Goal: Information Seeking & Learning: Learn about a topic

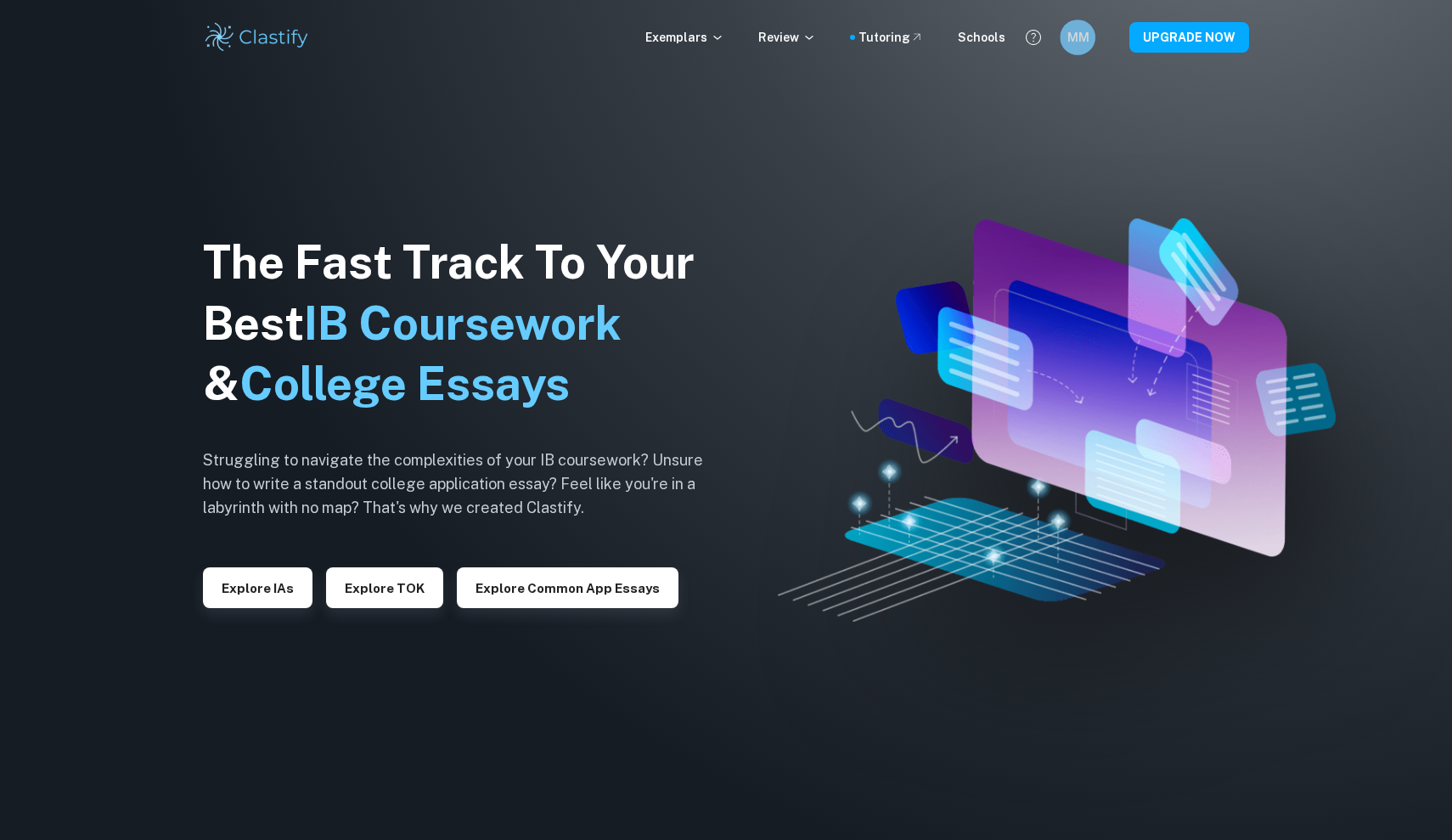
click at [1072, 37] on h6 "MM" at bounding box center [1077, 37] width 21 height 20
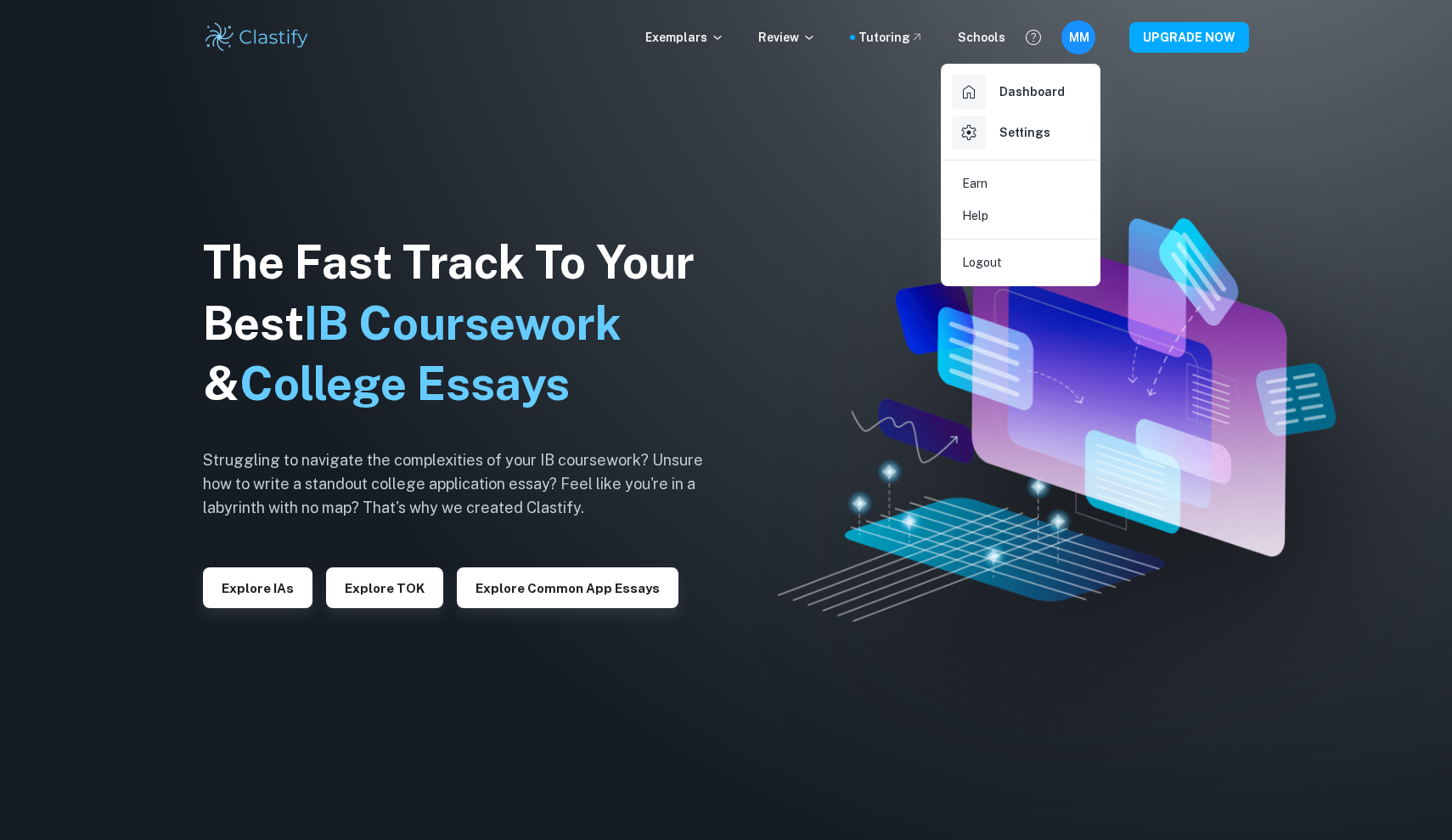
click at [1012, 97] on h6 "Dashboard" at bounding box center [1032, 91] width 65 height 19
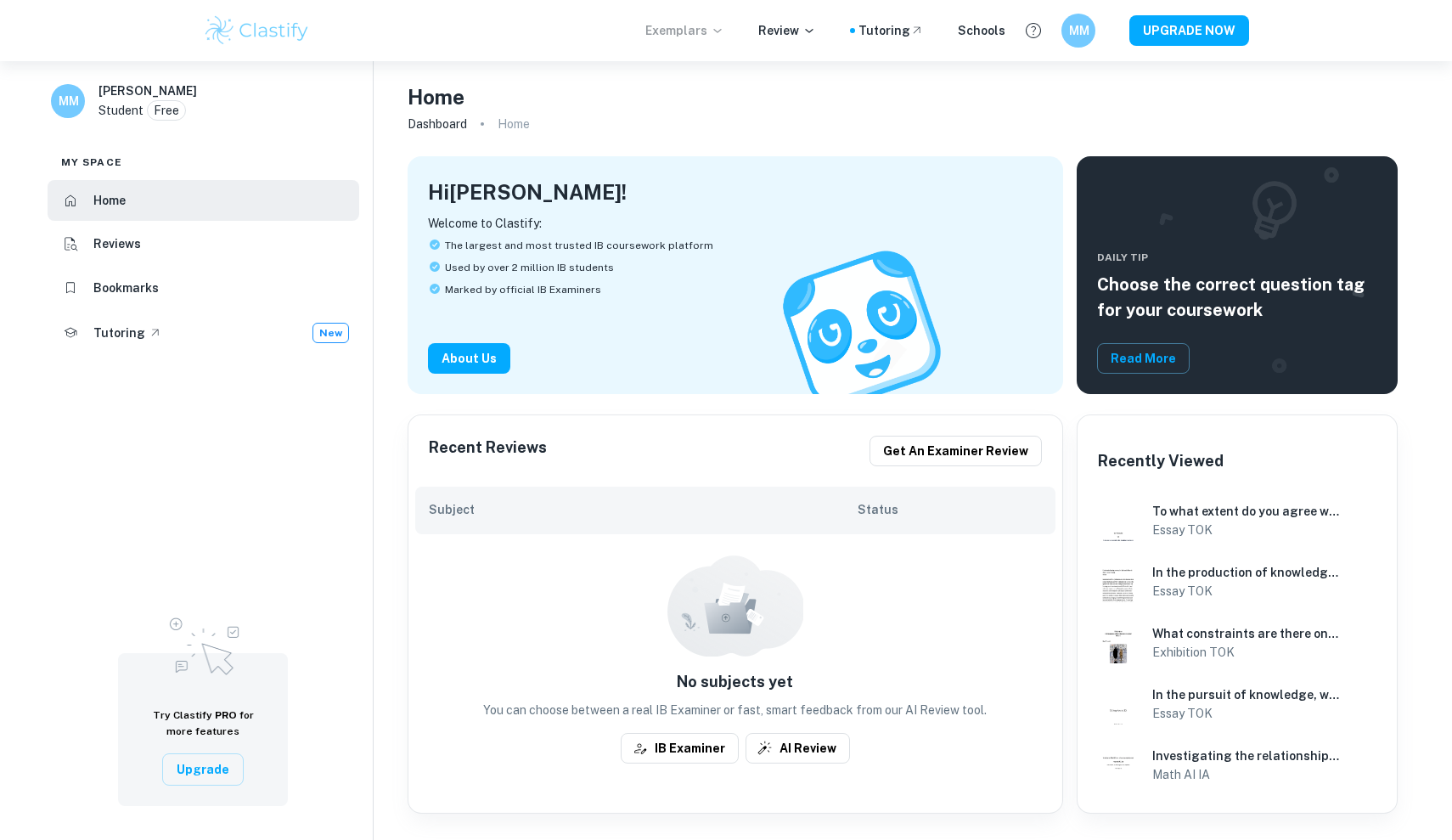
click at [706, 27] on p "Exemplars" at bounding box center [685, 30] width 79 height 19
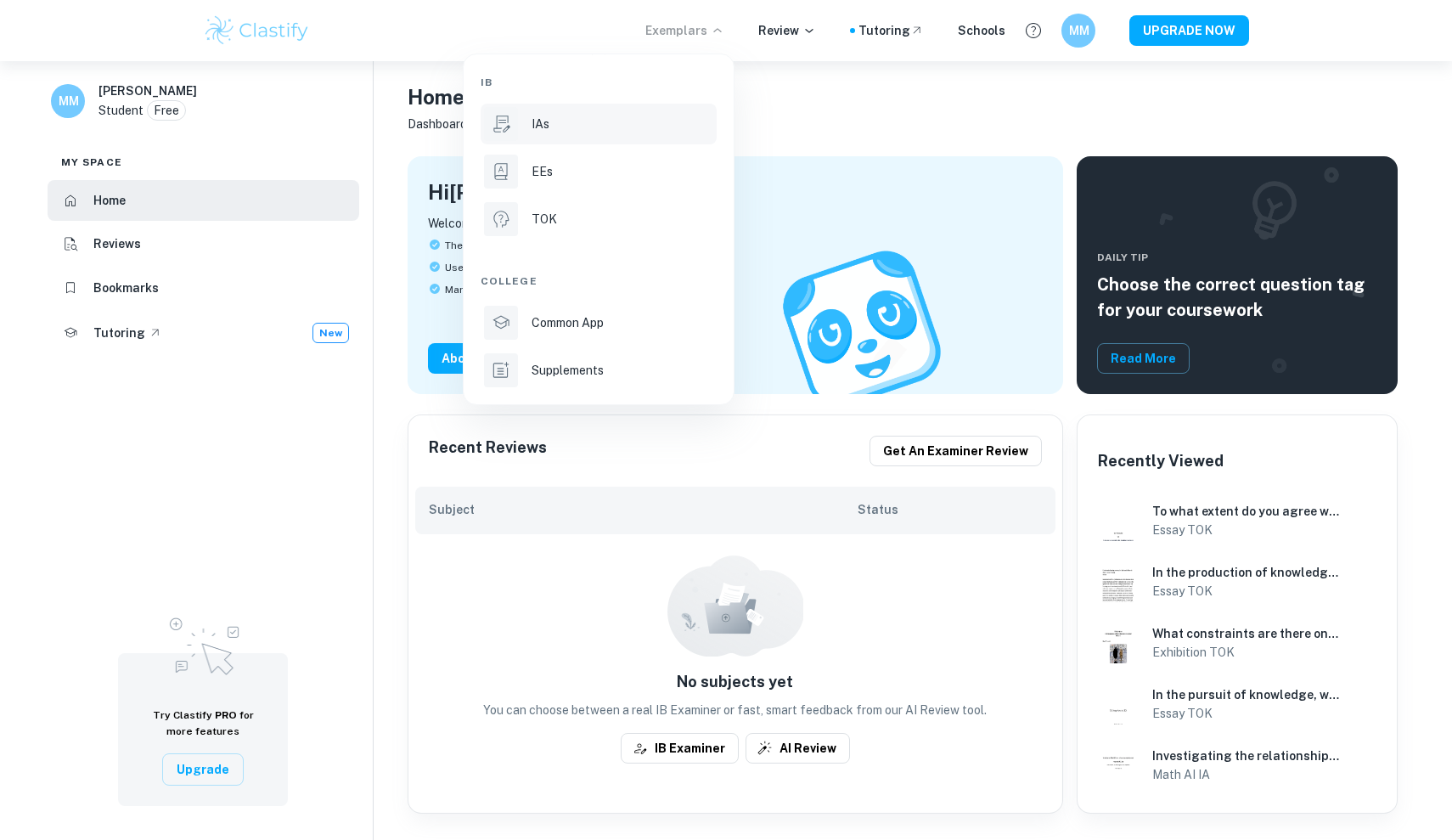
click at [532, 128] on p "IAs" at bounding box center [540, 124] width 18 height 19
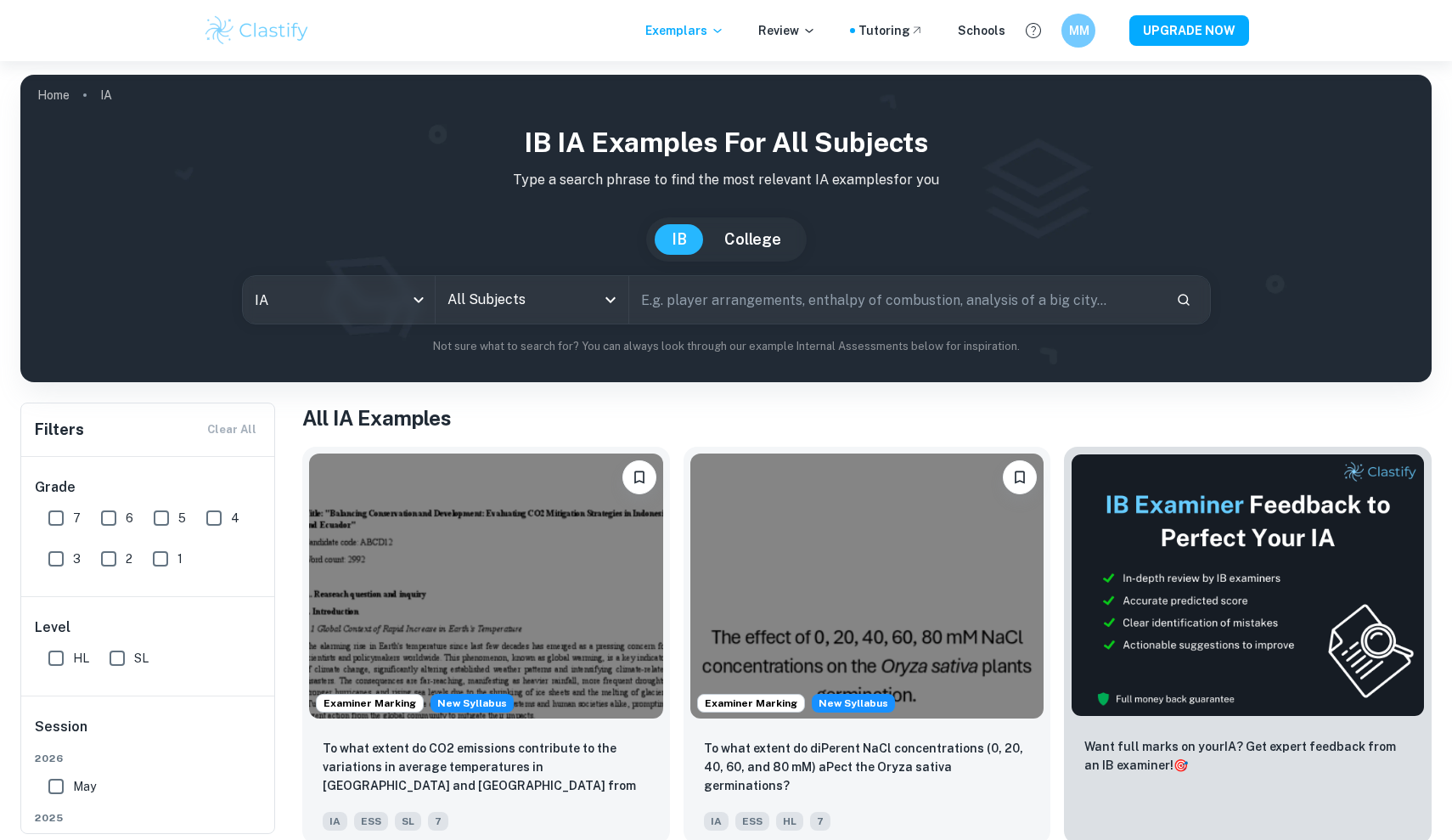
scroll to position [351, 0]
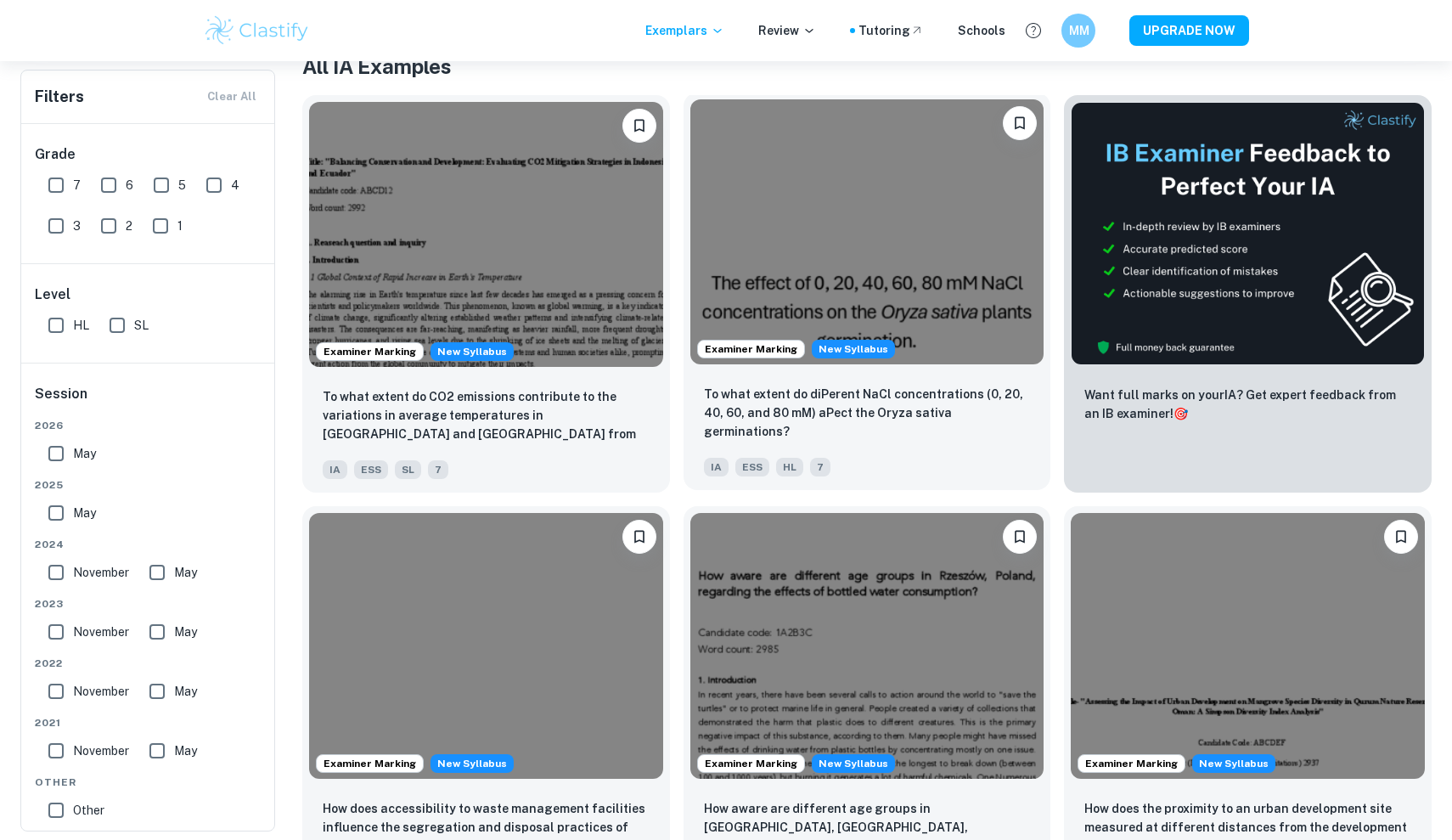
click at [852, 437] on div "To what extent do diPerent NaCl concentrations (0, 20, 40, 60, and 80 mM) aPect…" at bounding box center [867, 413] width 327 height 58
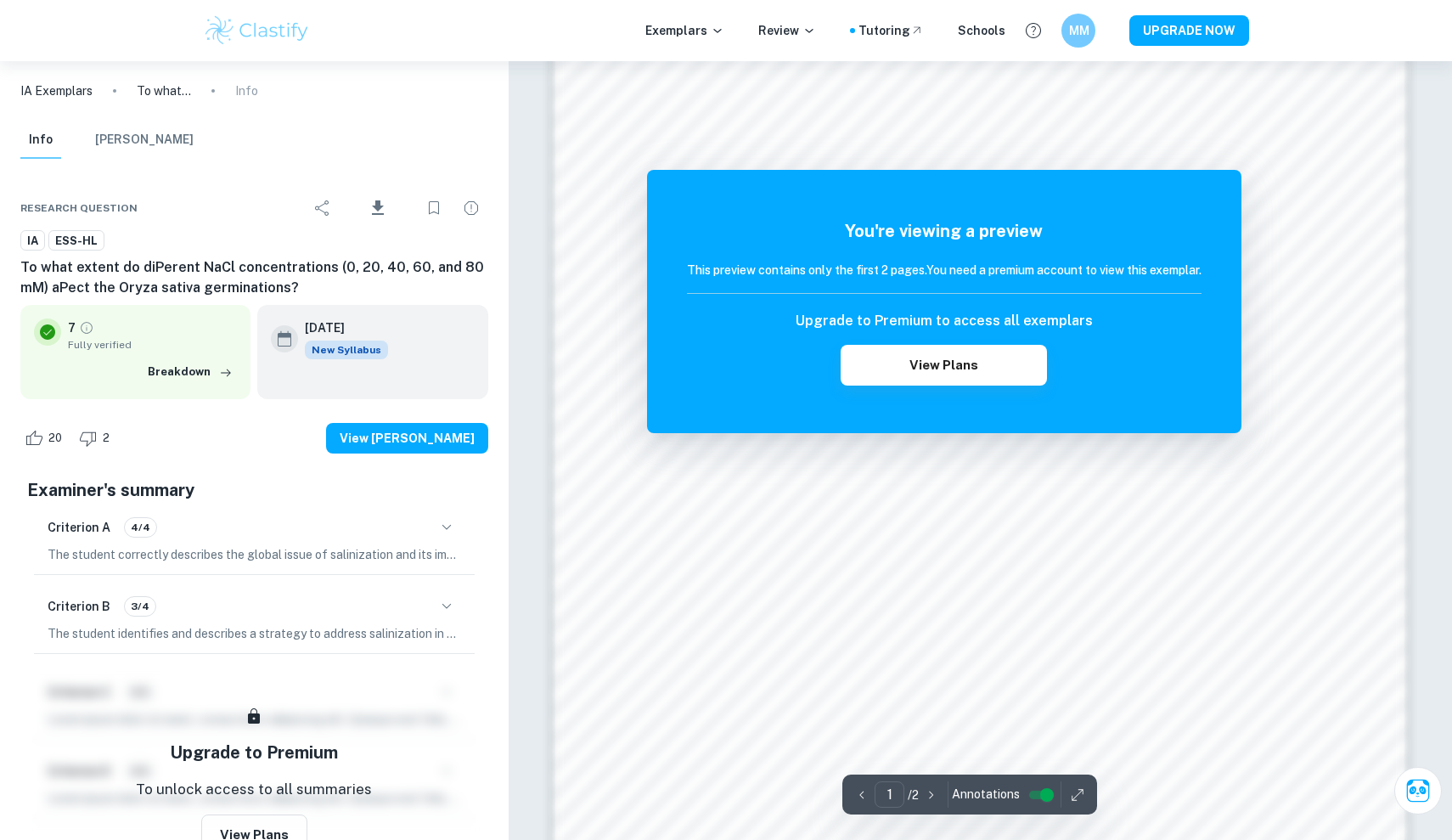
scroll to position [1556, 0]
click at [935, 369] on button "View Plans" at bounding box center [944, 366] width 205 height 41
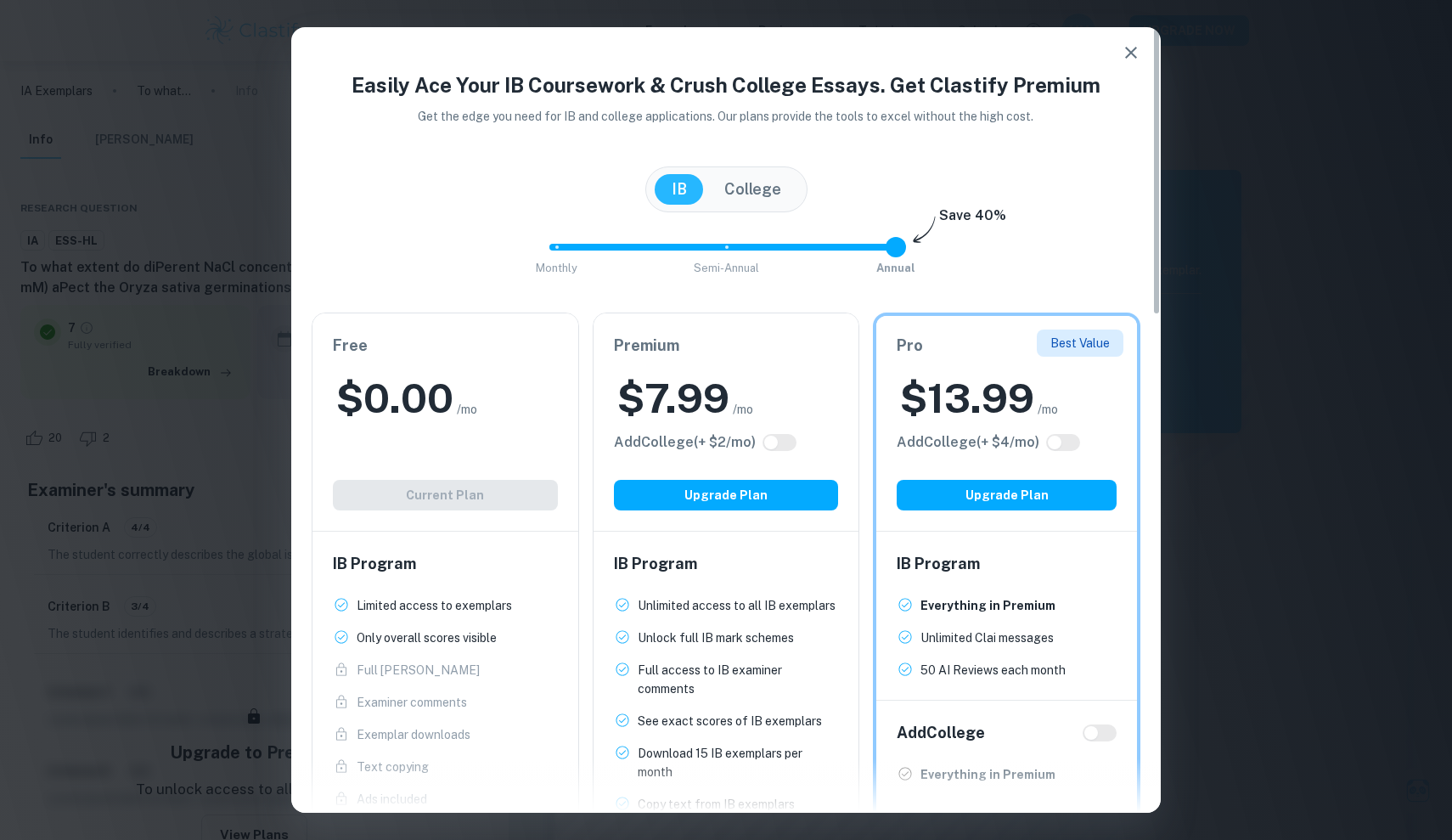
click at [1126, 54] on icon "button" at bounding box center [1131, 53] width 21 height 21
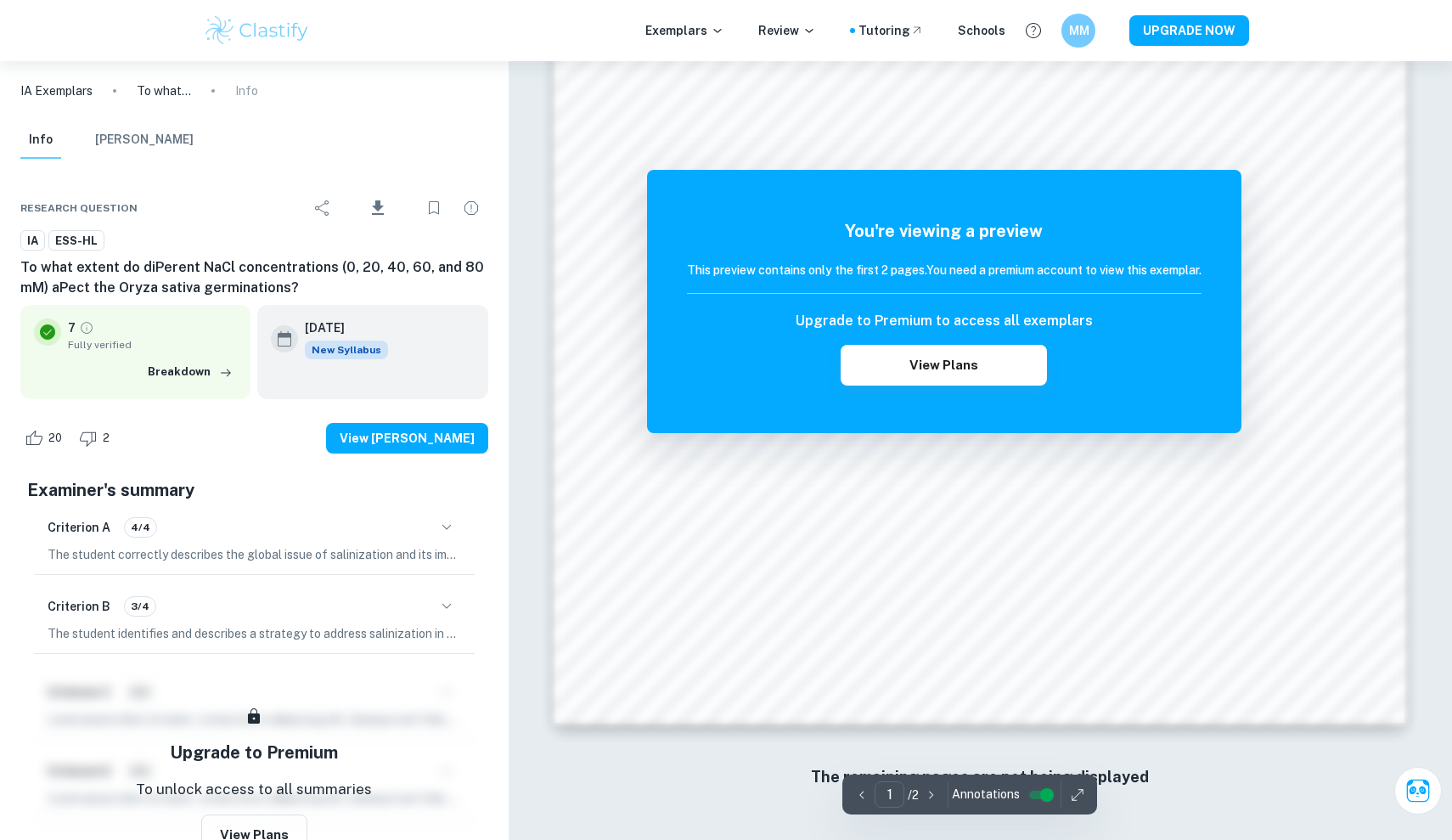
scroll to position [1765, 0]
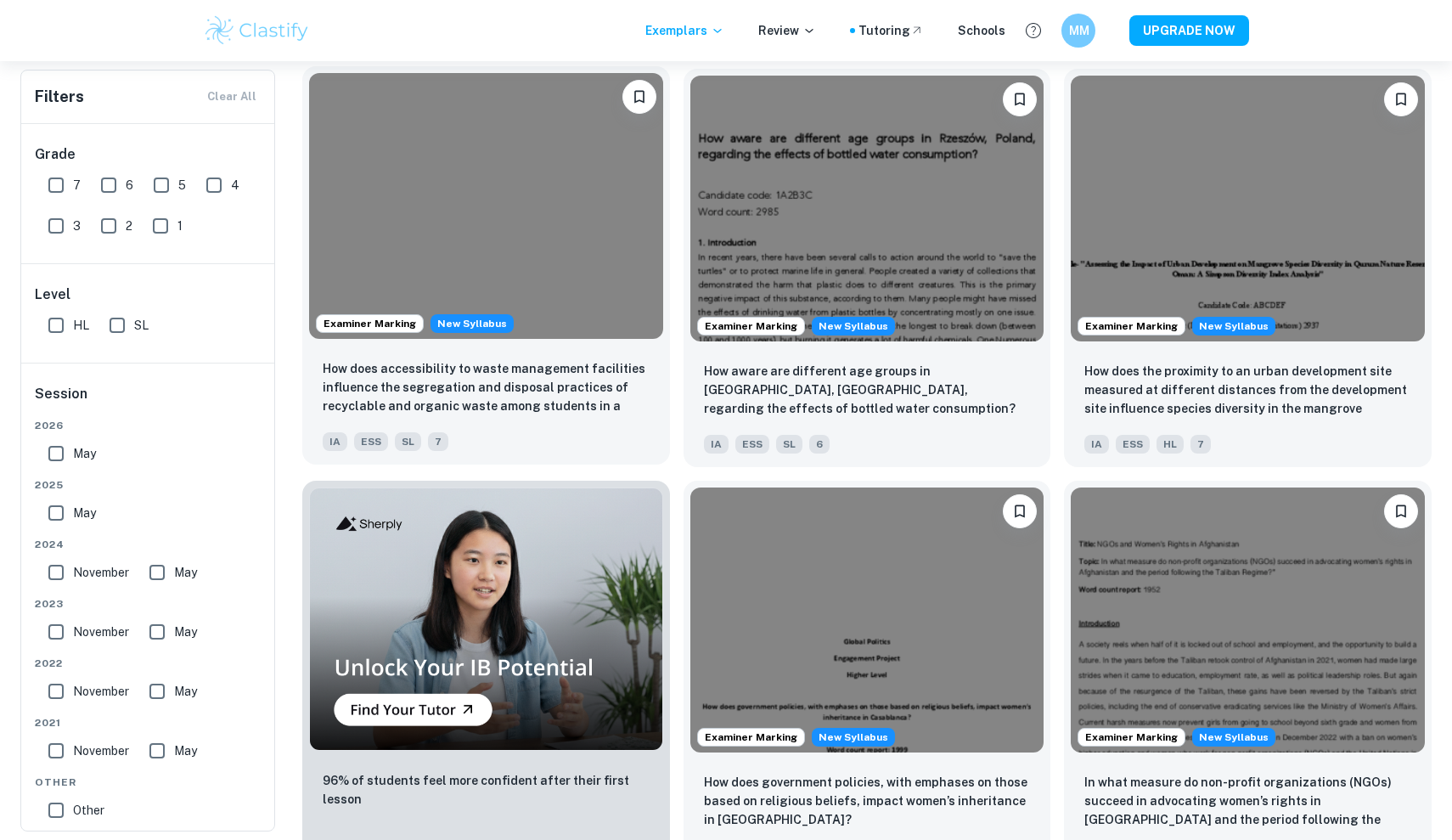
scroll to position [794, 0]
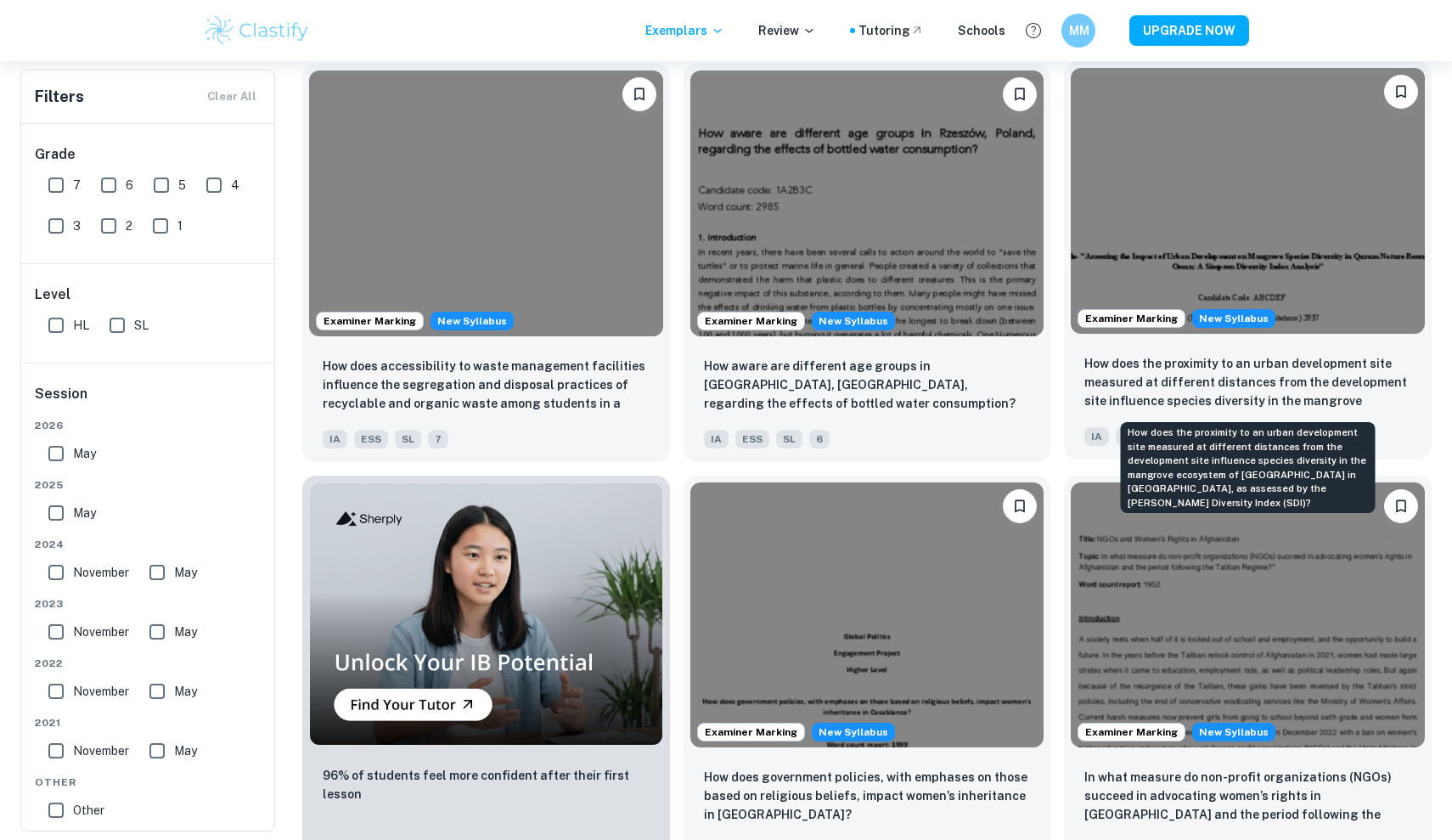
click at [1361, 405] on p "How does the proximity to an urban development site measured at different dista…" at bounding box center [1248, 383] width 327 height 58
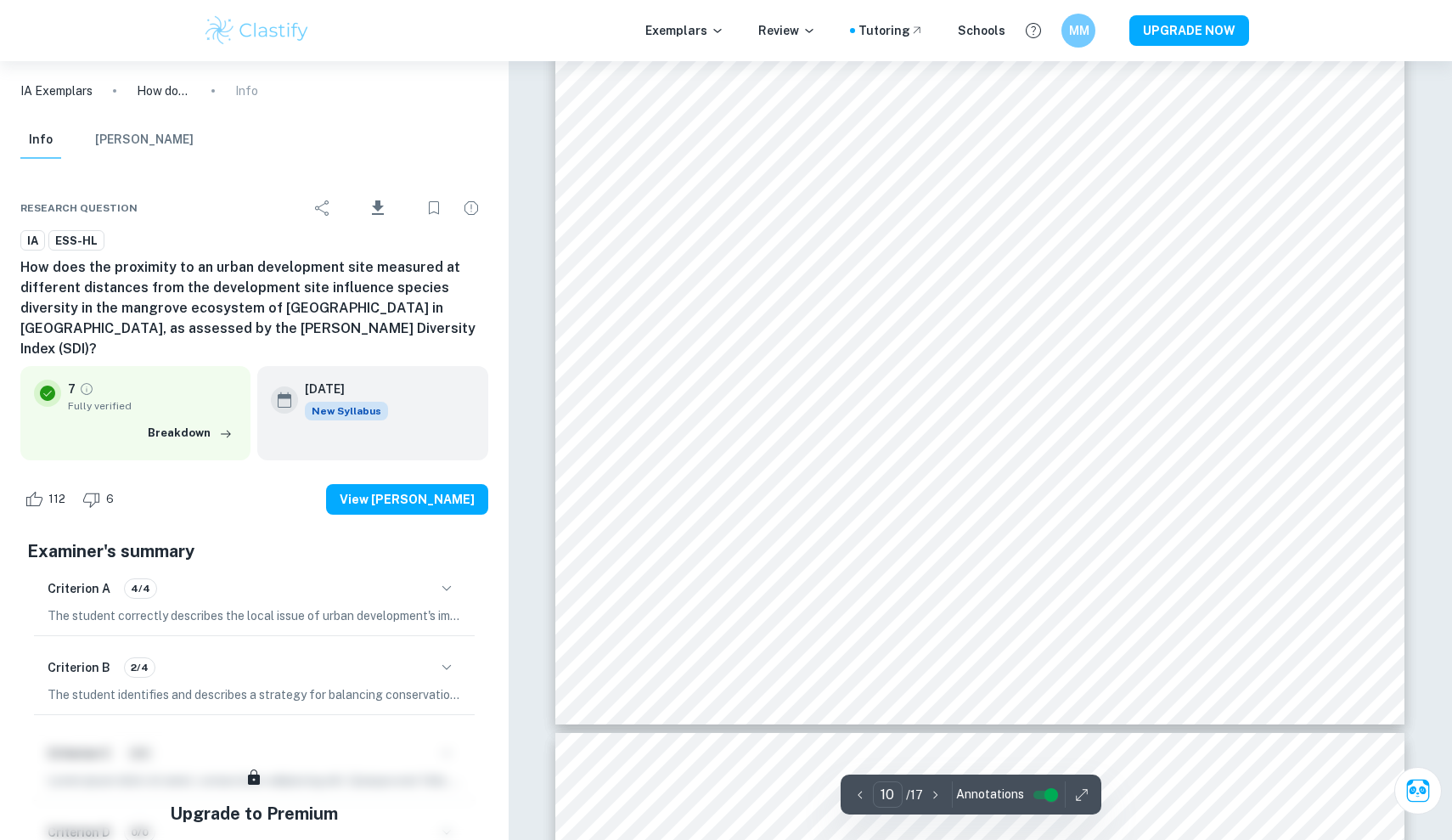
scroll to position [10783, 0]
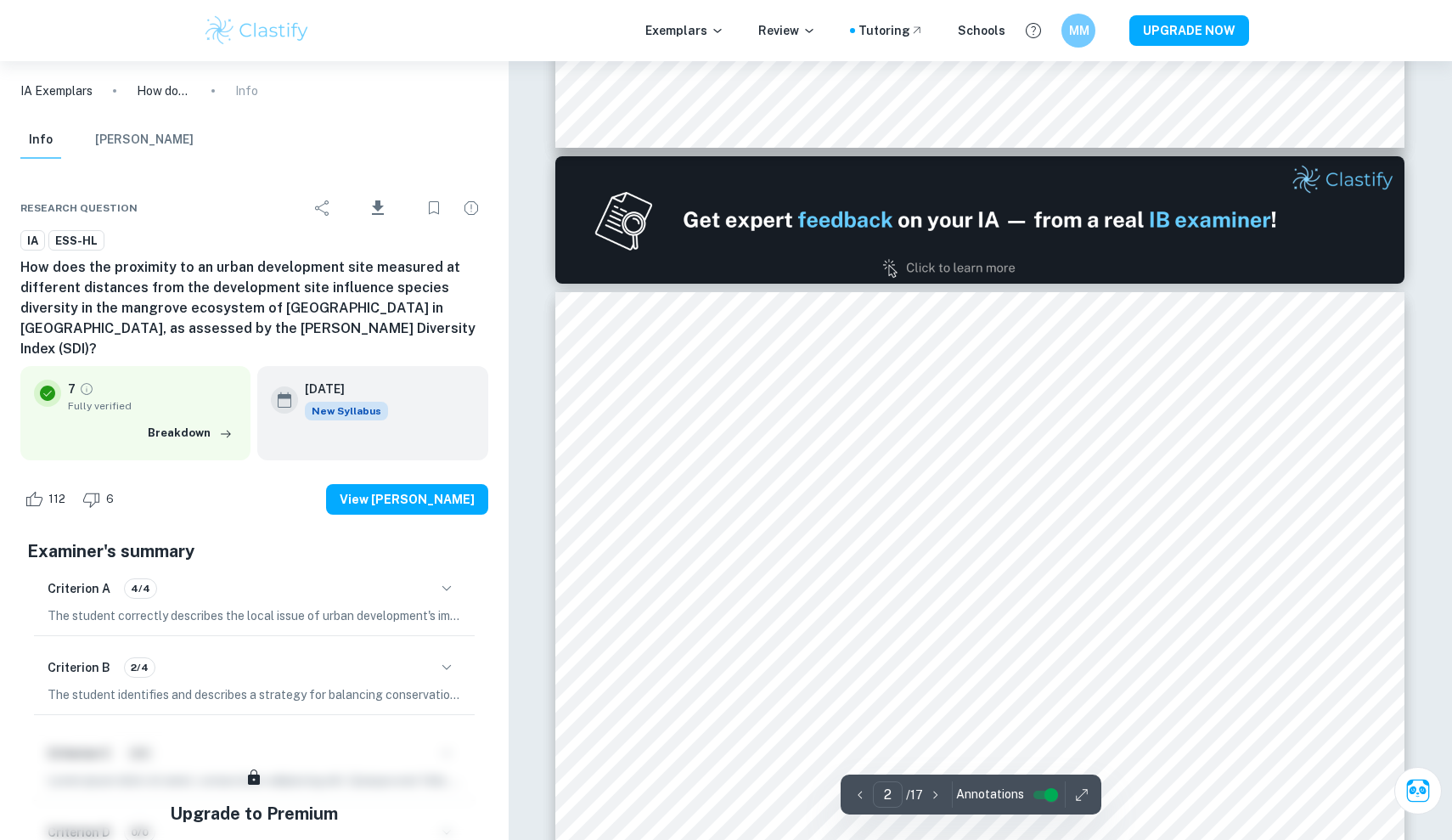
type input "1"
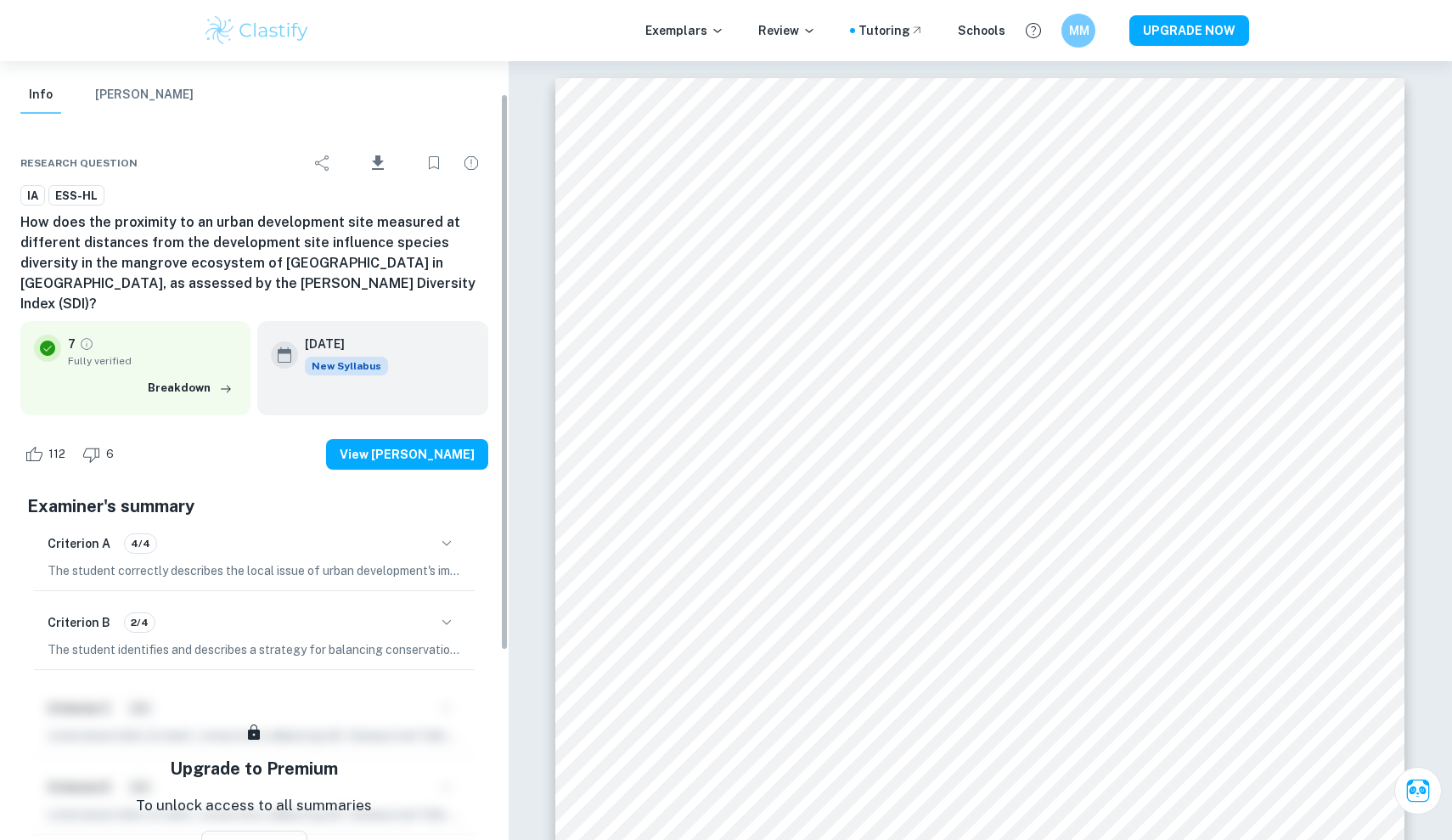
scroll to position [45, 0]
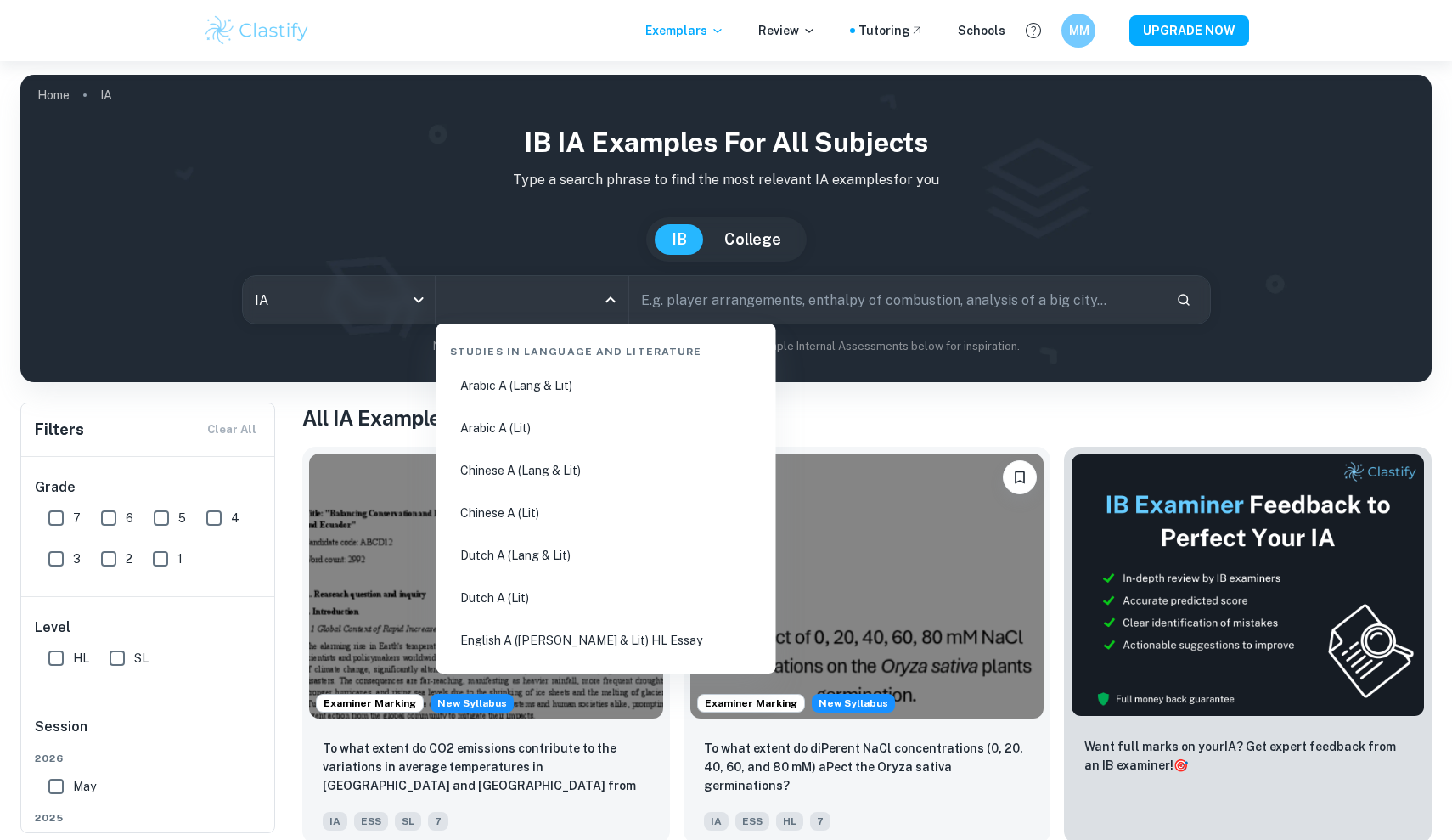
click at [512, 302] on input "All Subjects" at bounding box center [519, 300] width 152 height 32
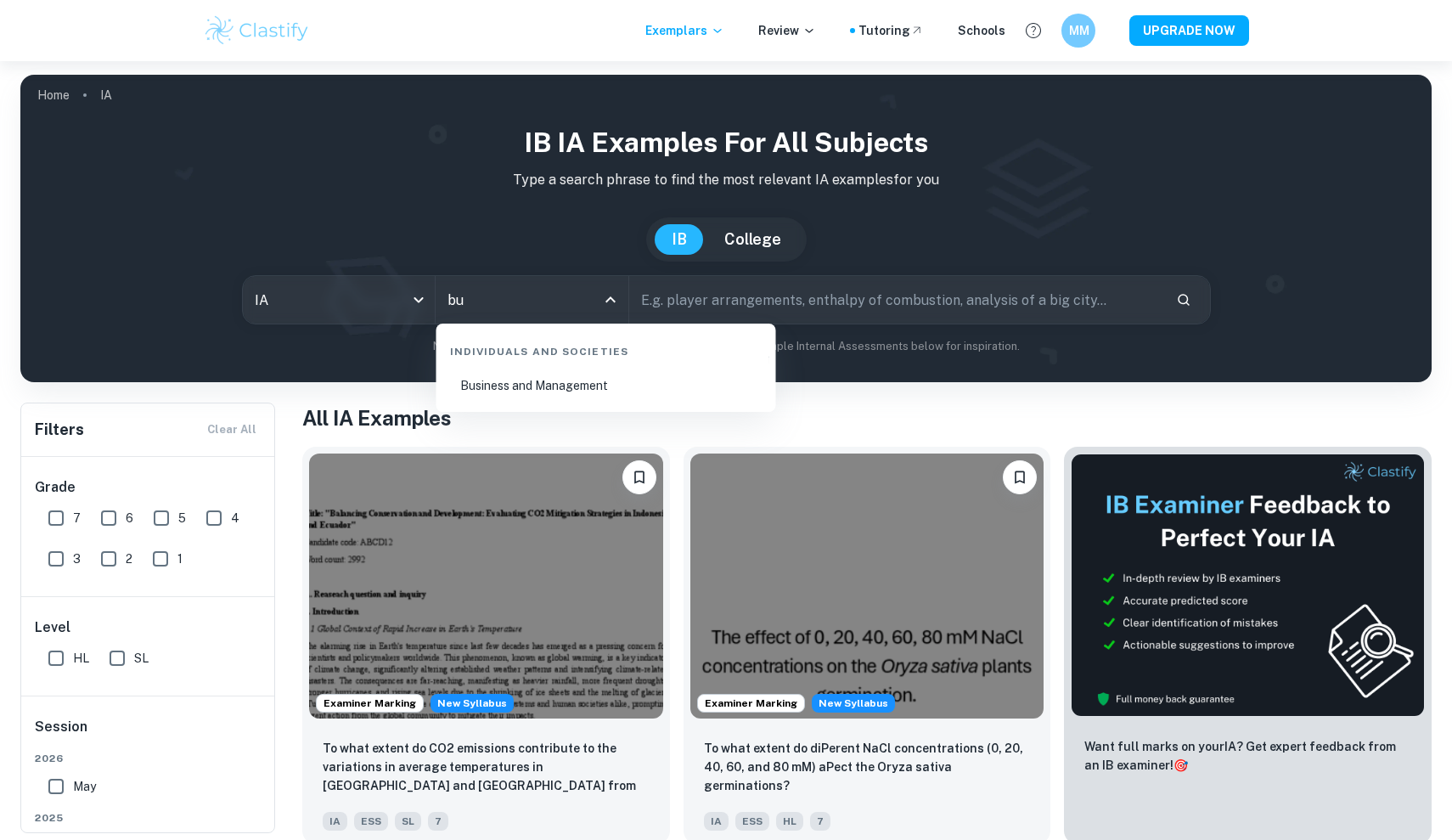
click at [590, 391] on li "Business and Management" at bounding box center [606, 385] width 326 height 39
type input "Business and Management"
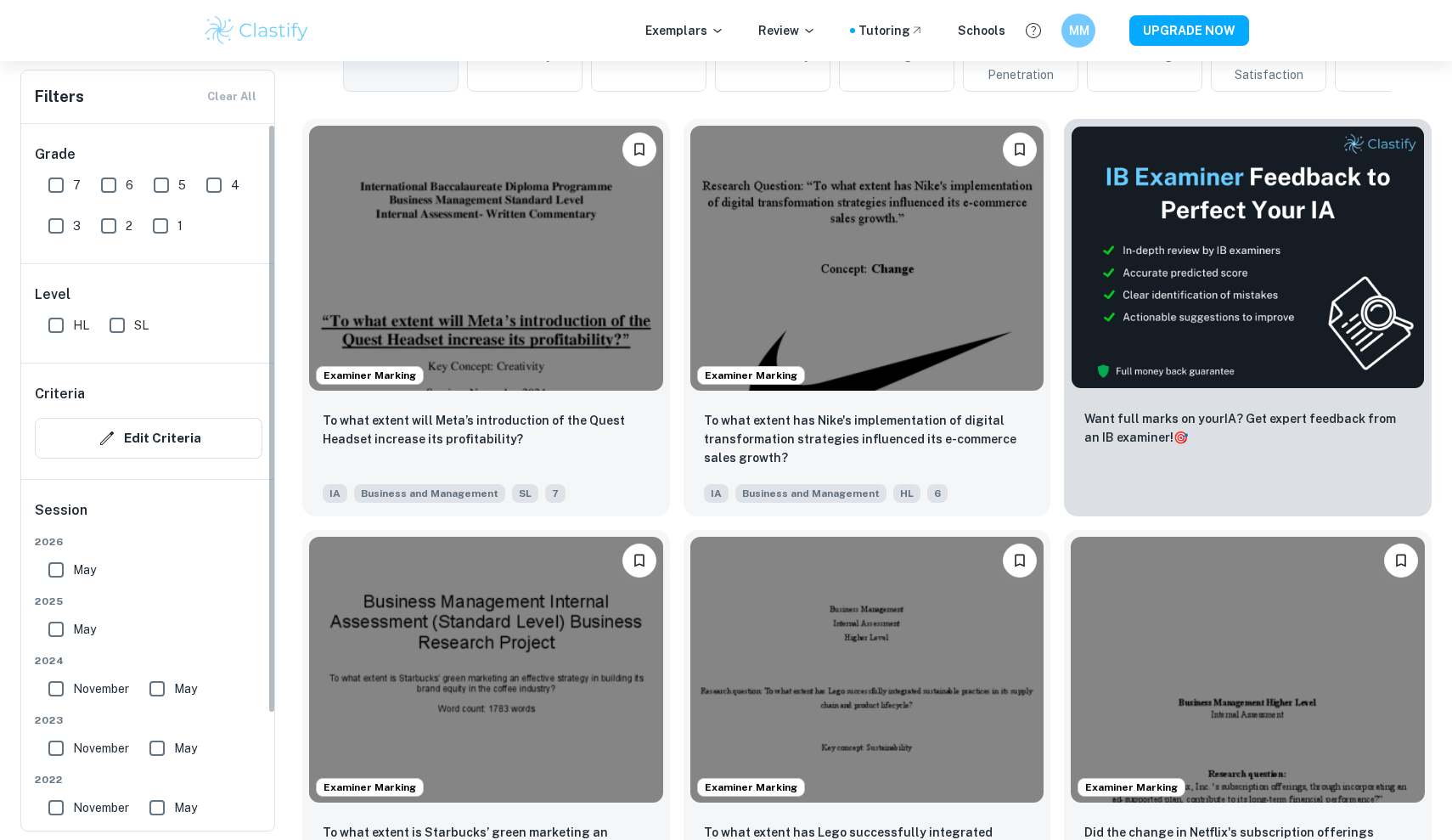
scroll to position [1, 0]
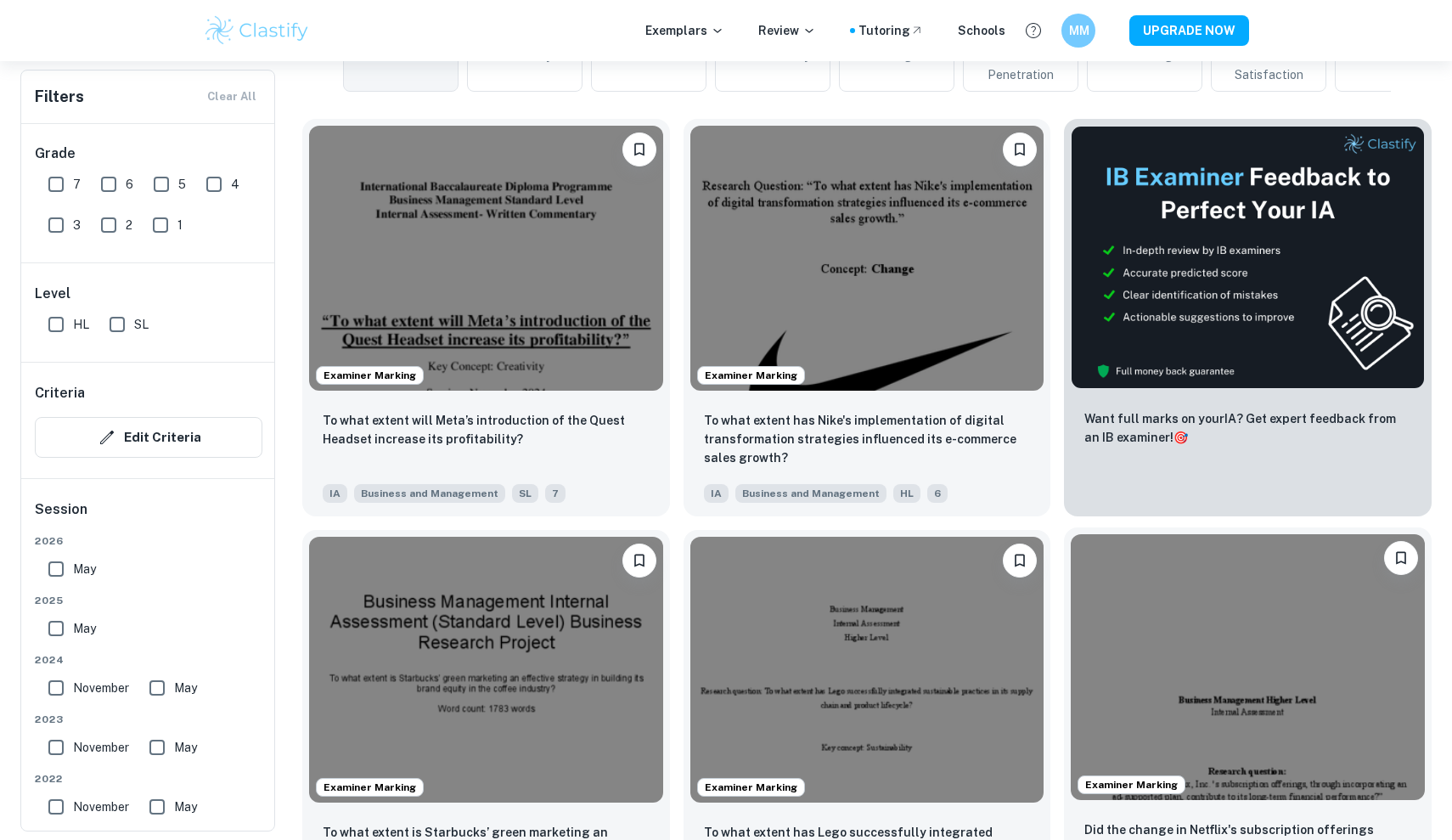
click at [1188, 598] on img at bounding box center [1248, 666] width 354 height 265
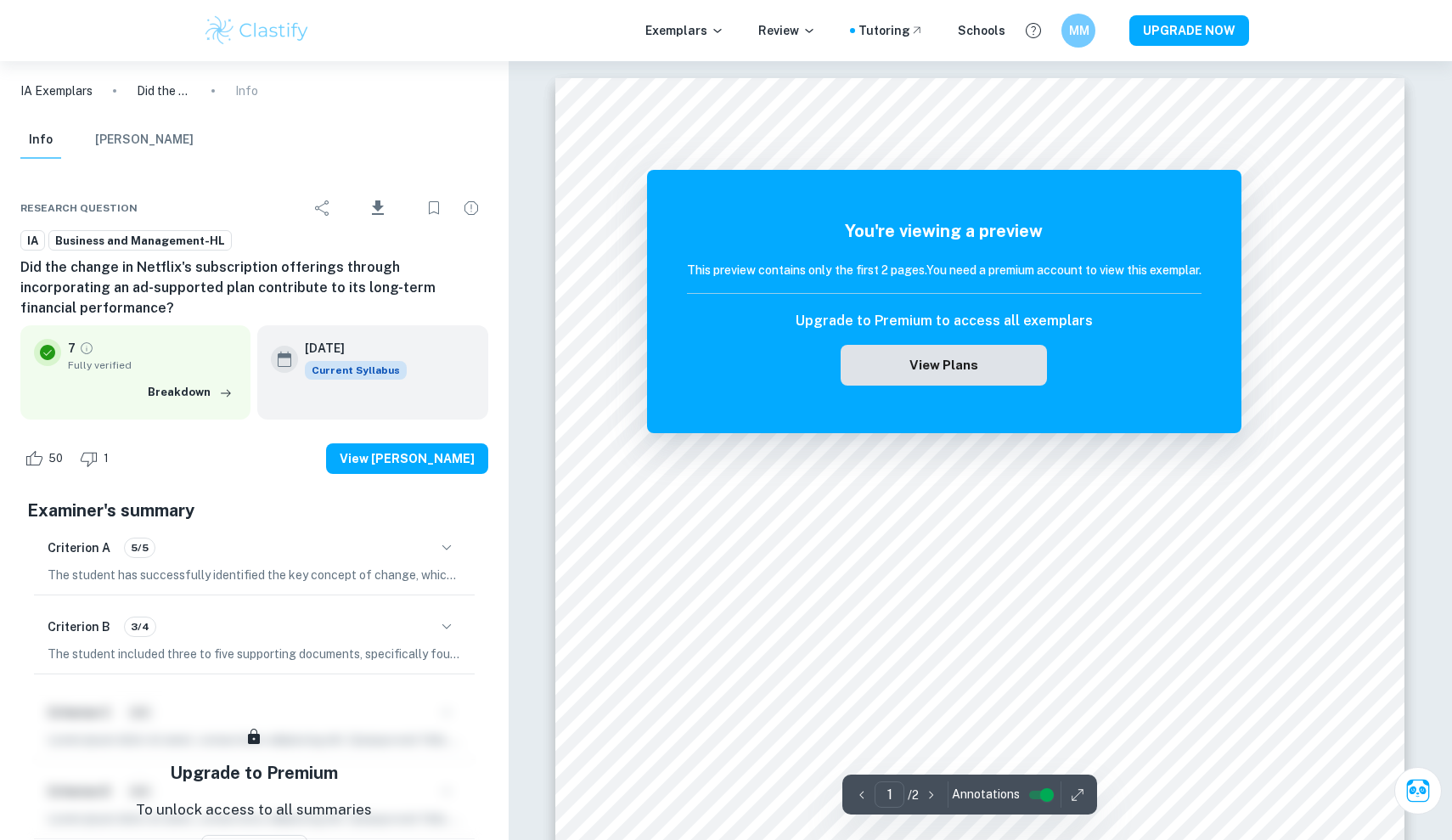
click at [943, 383] on button "View Plans" at bounding box center [944, 366] width 205 height 41
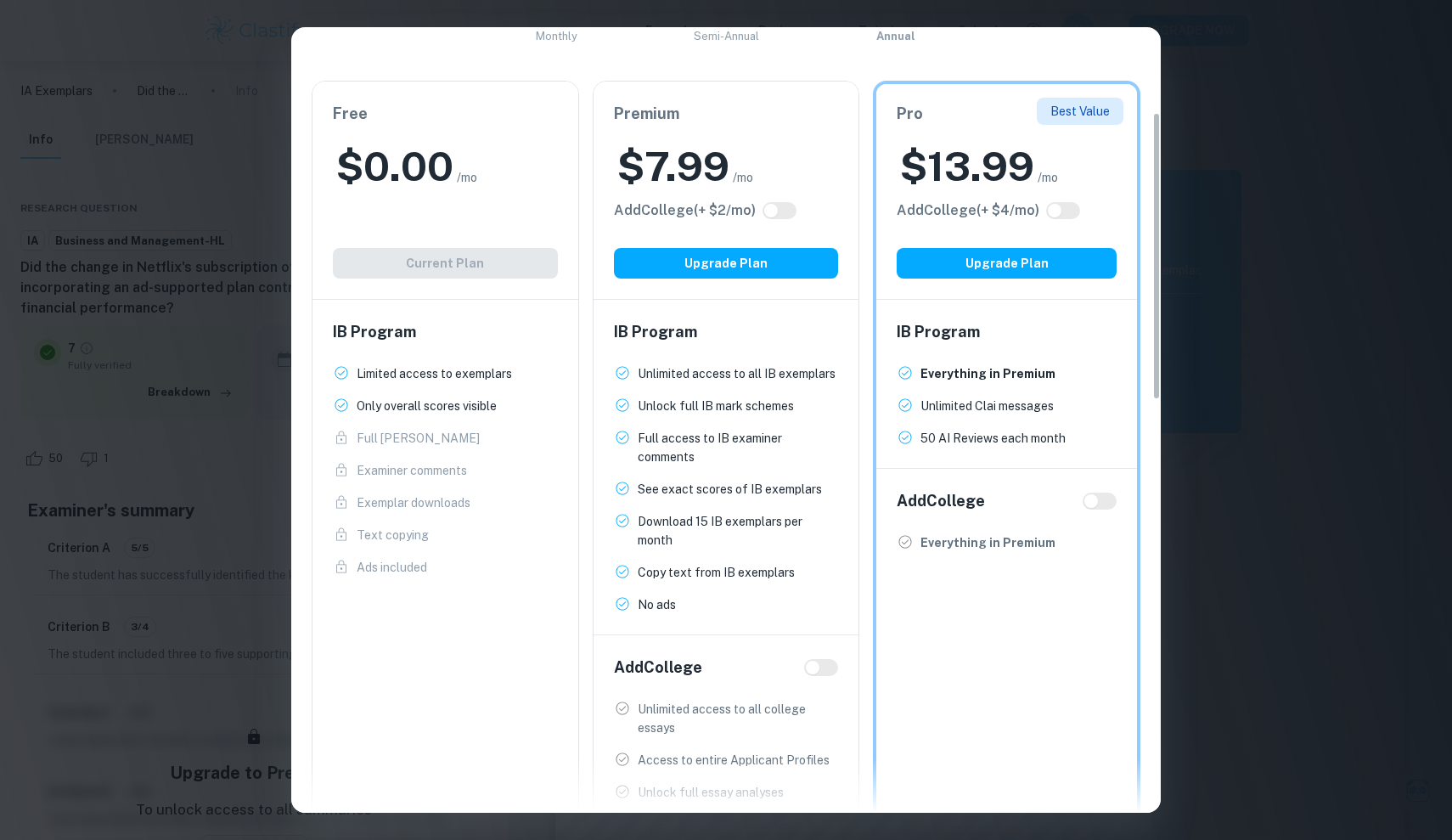
scroll to position [223, 0]
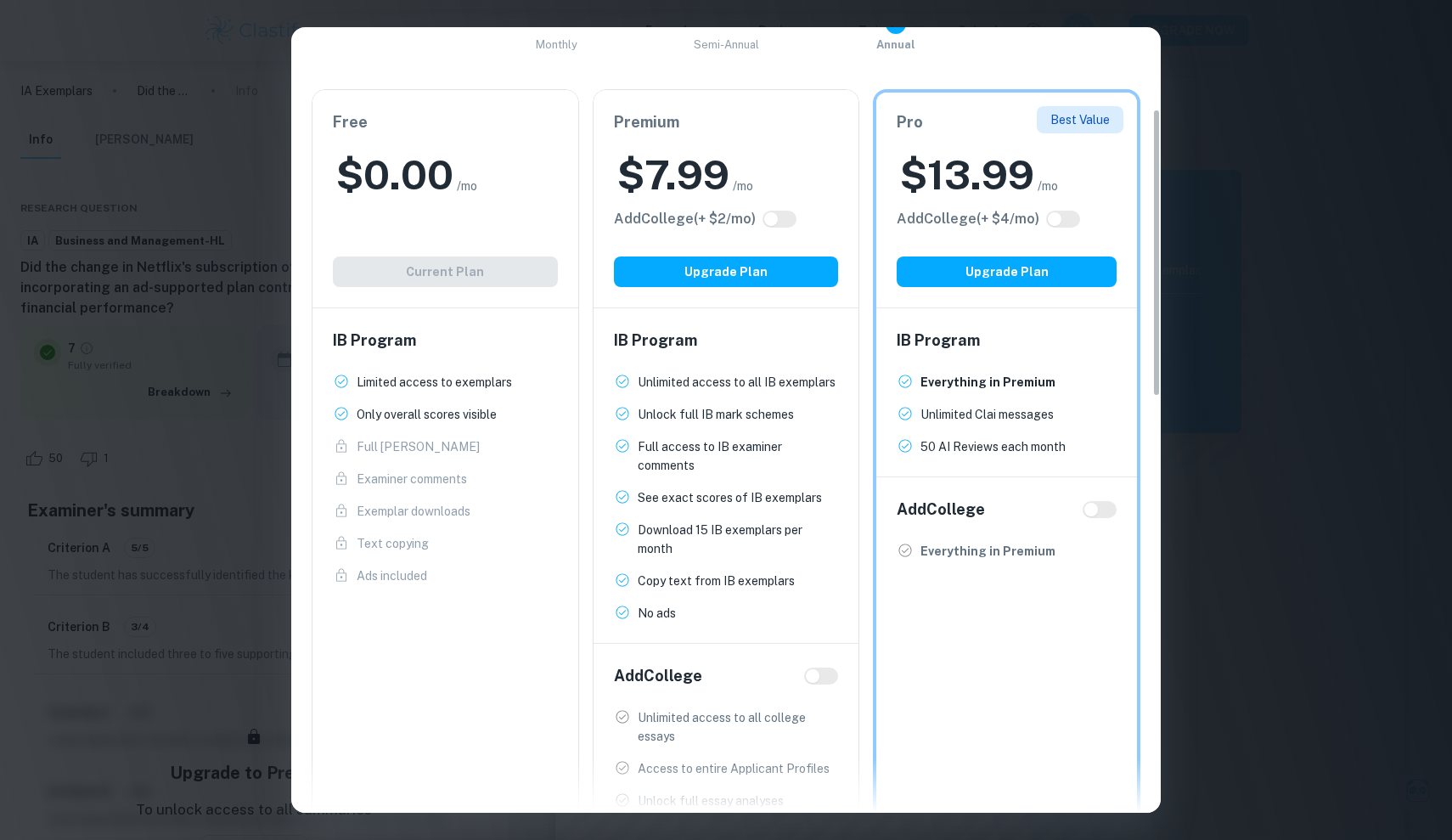
click at [1098, 499] on div "Add College" at bounding box center [1006, 509] width 220 height 24
click at [1098, 507] on input "checkbox" at bounding box center [1092, 509] width 41 height 13
checkbox input "true"
click at [1089, 507] on input "checkbox" at bounding box center [1109, 509] width 41 height 13
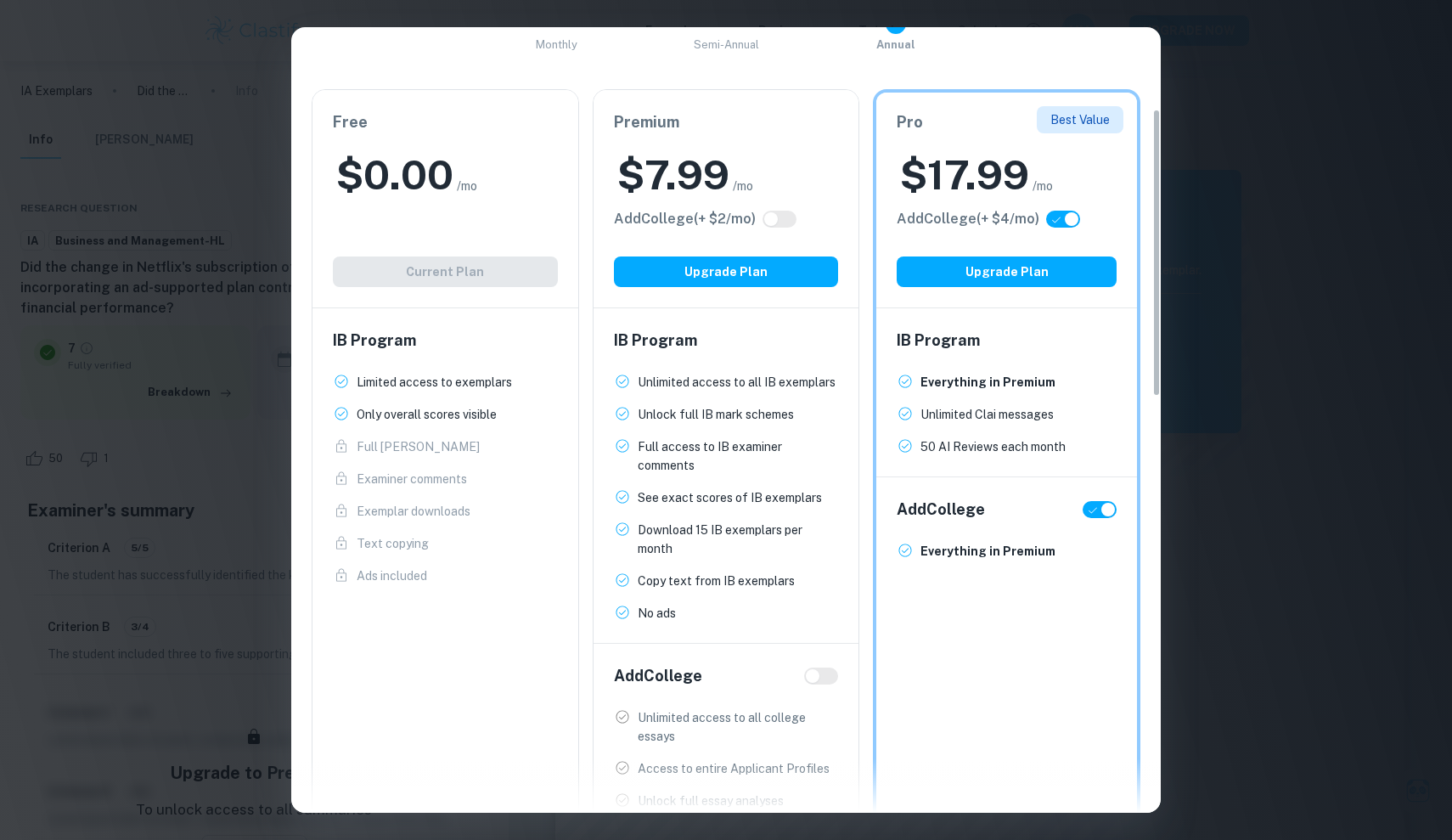
checkbox input "false"
click at [1096, 506] on input "checkbox" at bounding box center [1092, 509] width 41 height 13
checkbox input "true"
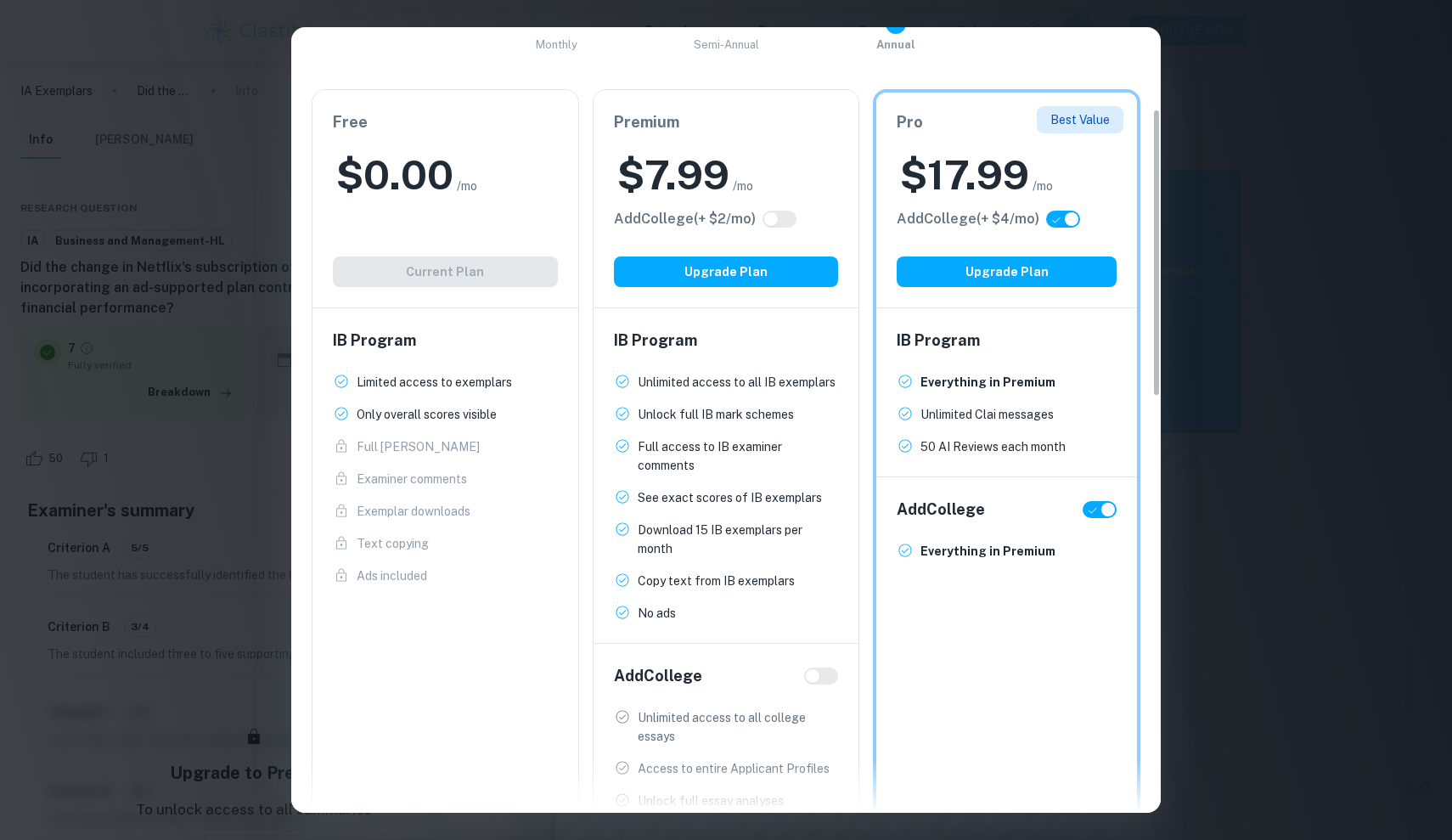
click at [1116, 507] on input "checkbox" at bounding box center [1109, 509] width 41 height 13
checkbox input "false"
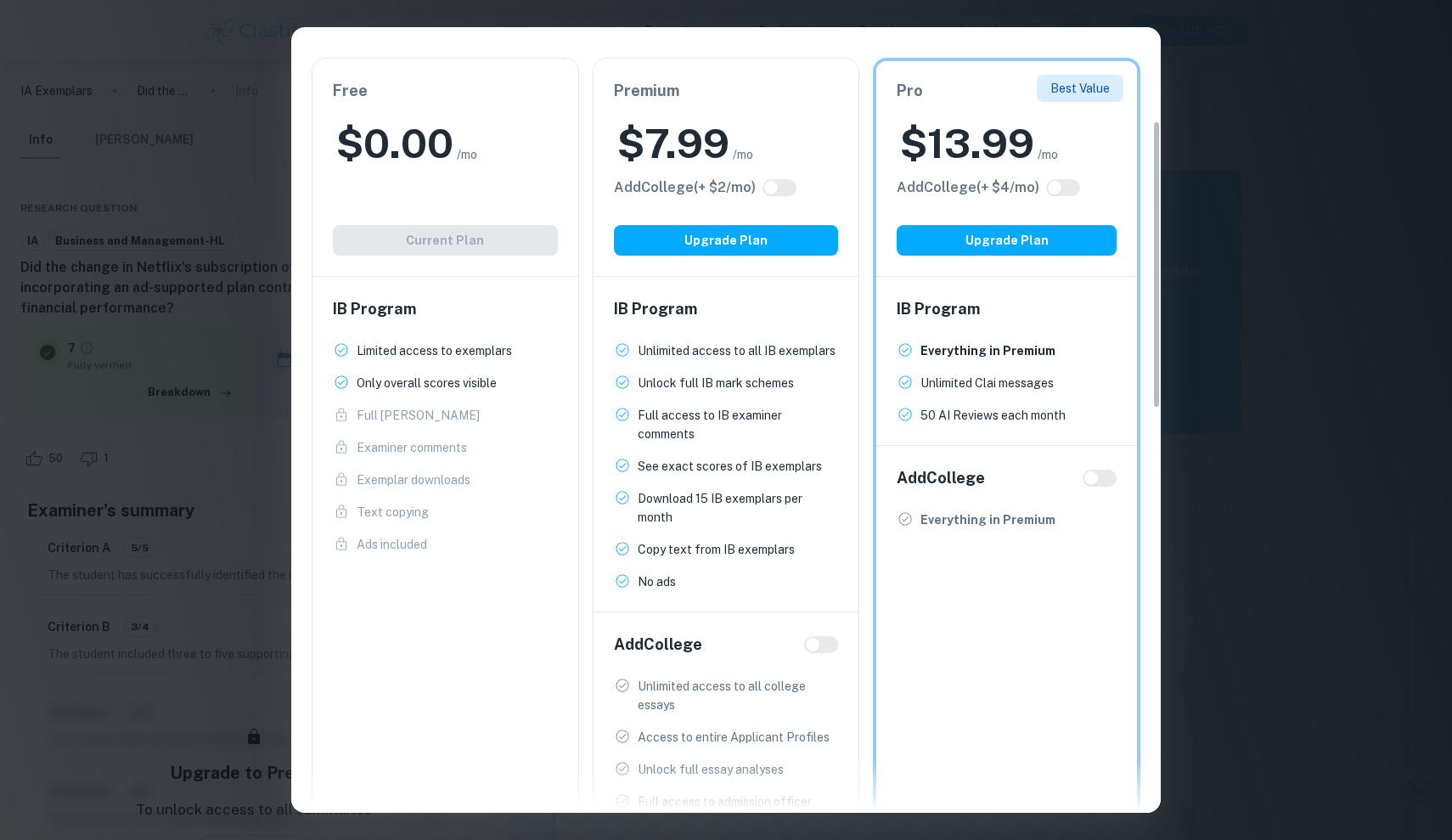
scroll to position [257, 0]
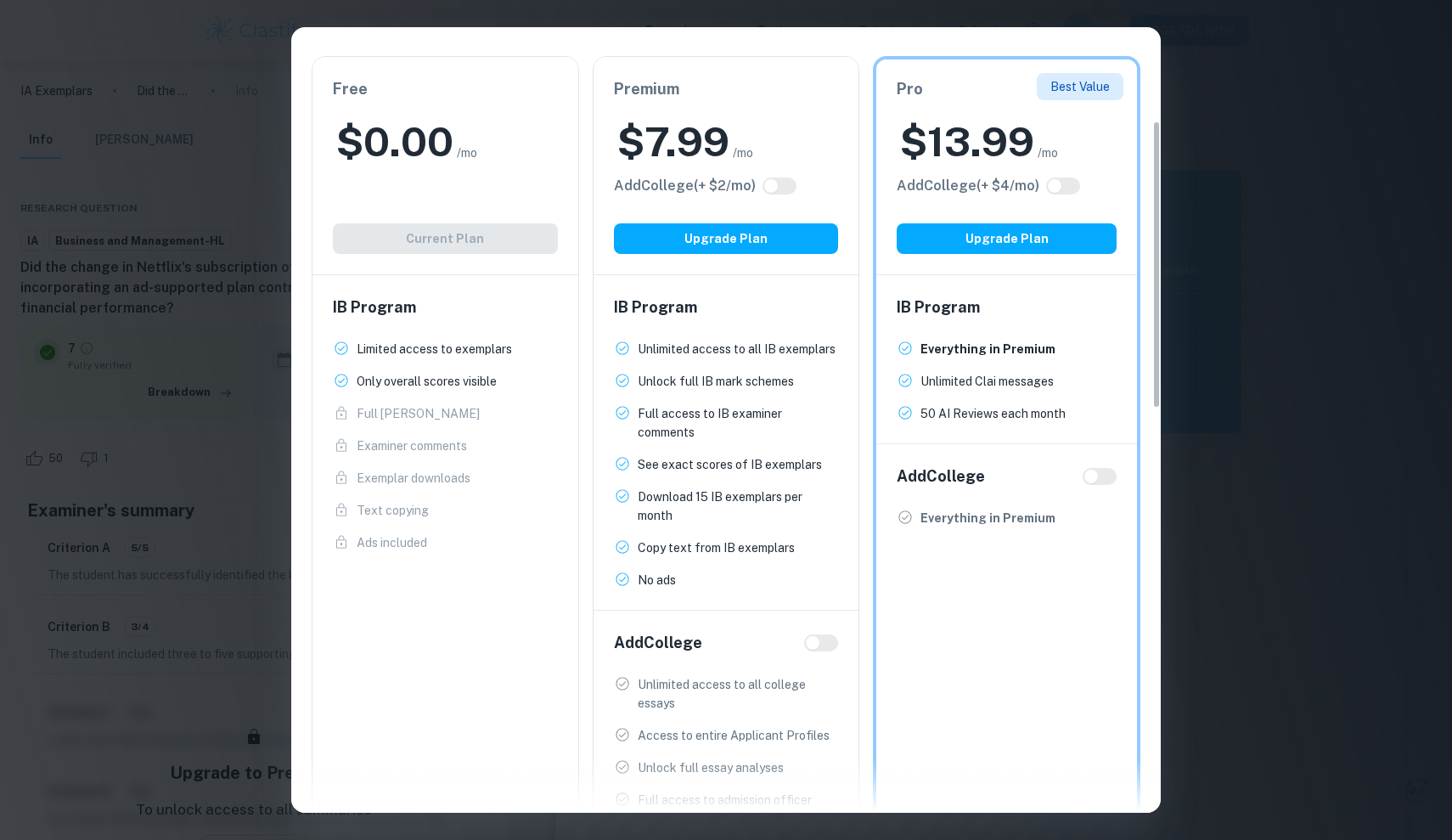
click at [1221, 177] on div "Easily Ace Your IB Coursework & Crush College Essays. Get Clastify Premium Get …" at bounding box center [726, 420] width 1452 height 840
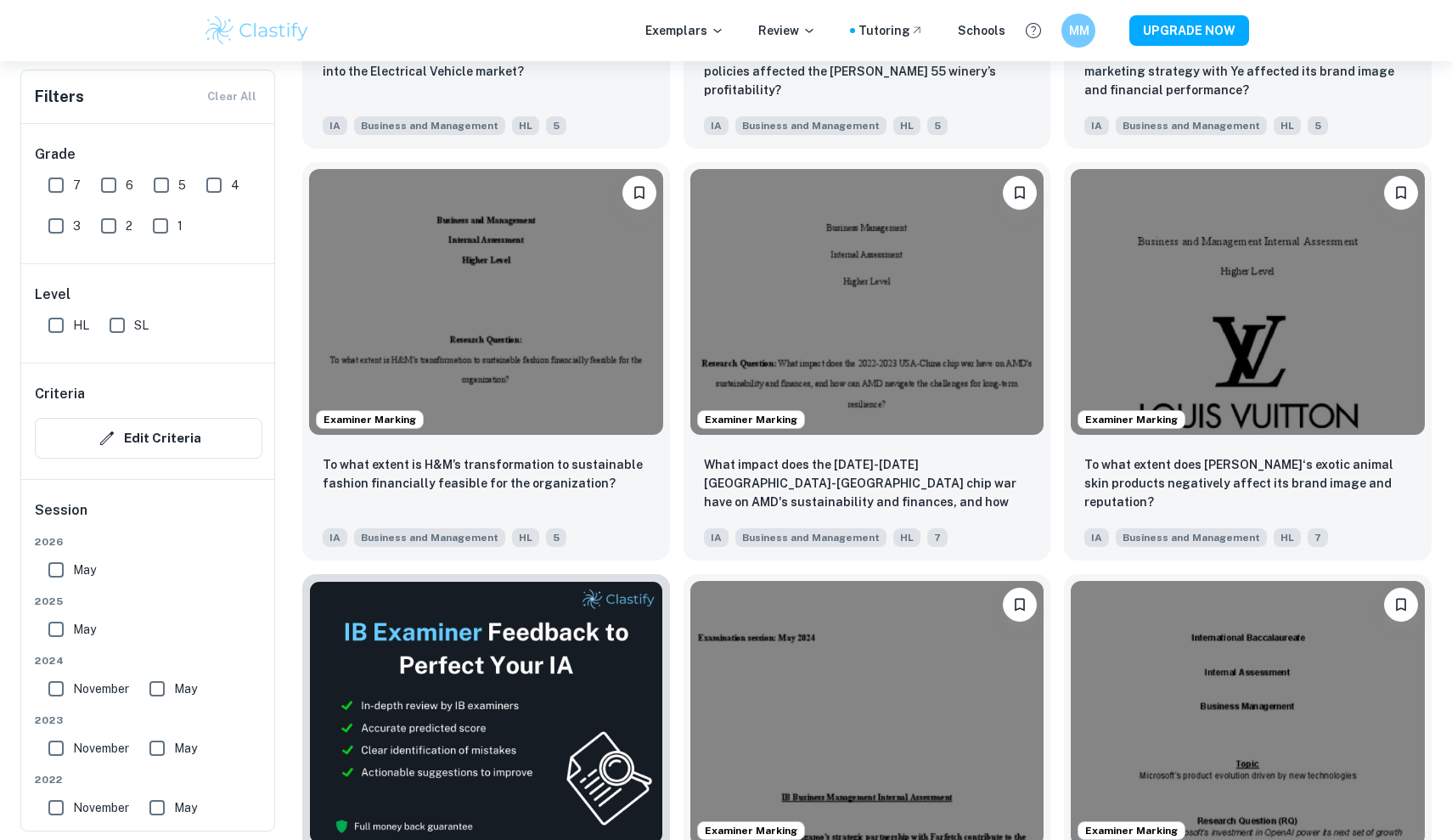
scroll to position [2499, 0]
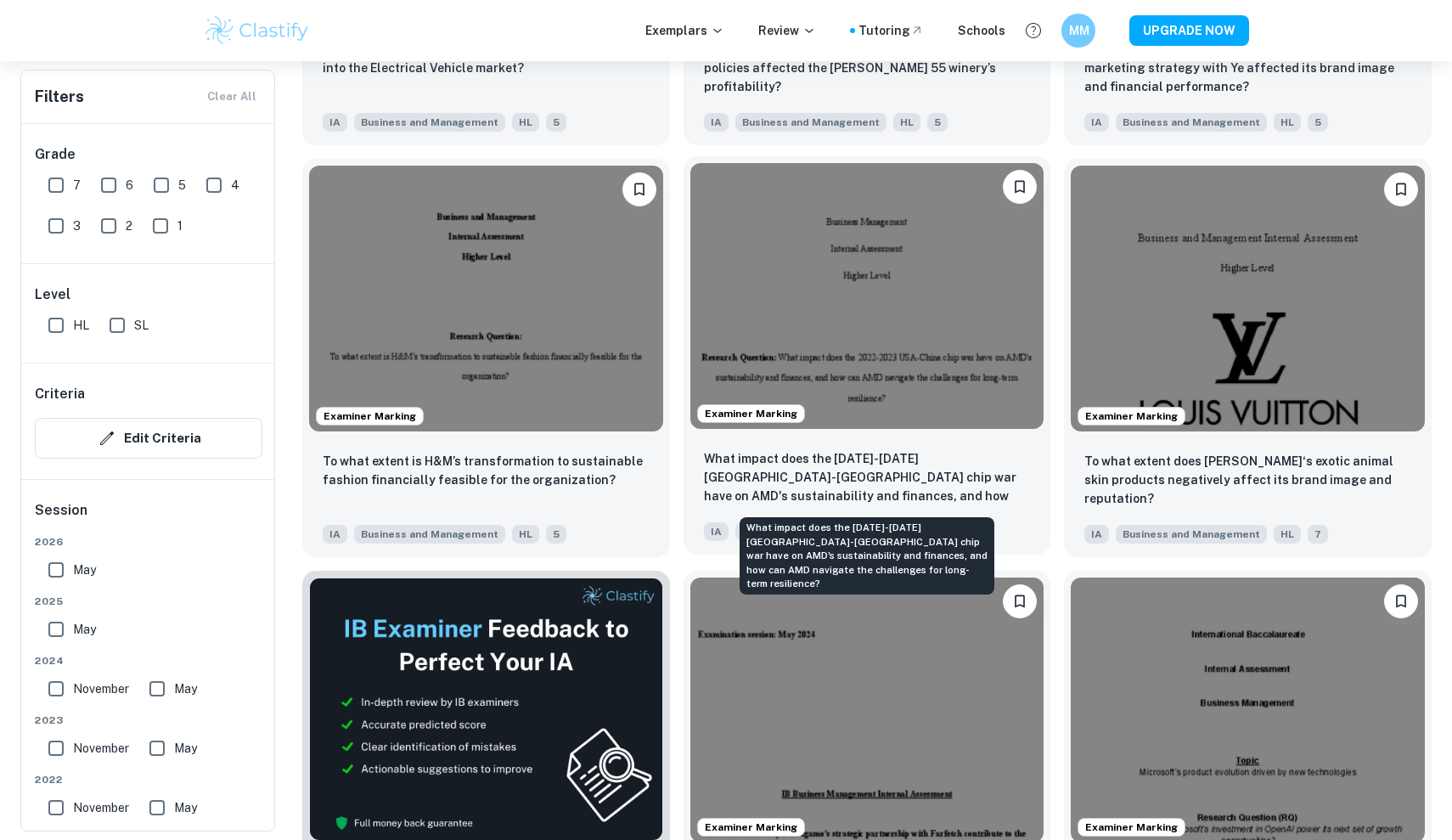
click at [1013, 502] on p "What impact does the [DATE]-[DATE] [GEOGRAPHIC_DATA]-[GEOGRAPHIC_DATA] chip war…" at bounding box center [867, 478] width 327 height 58
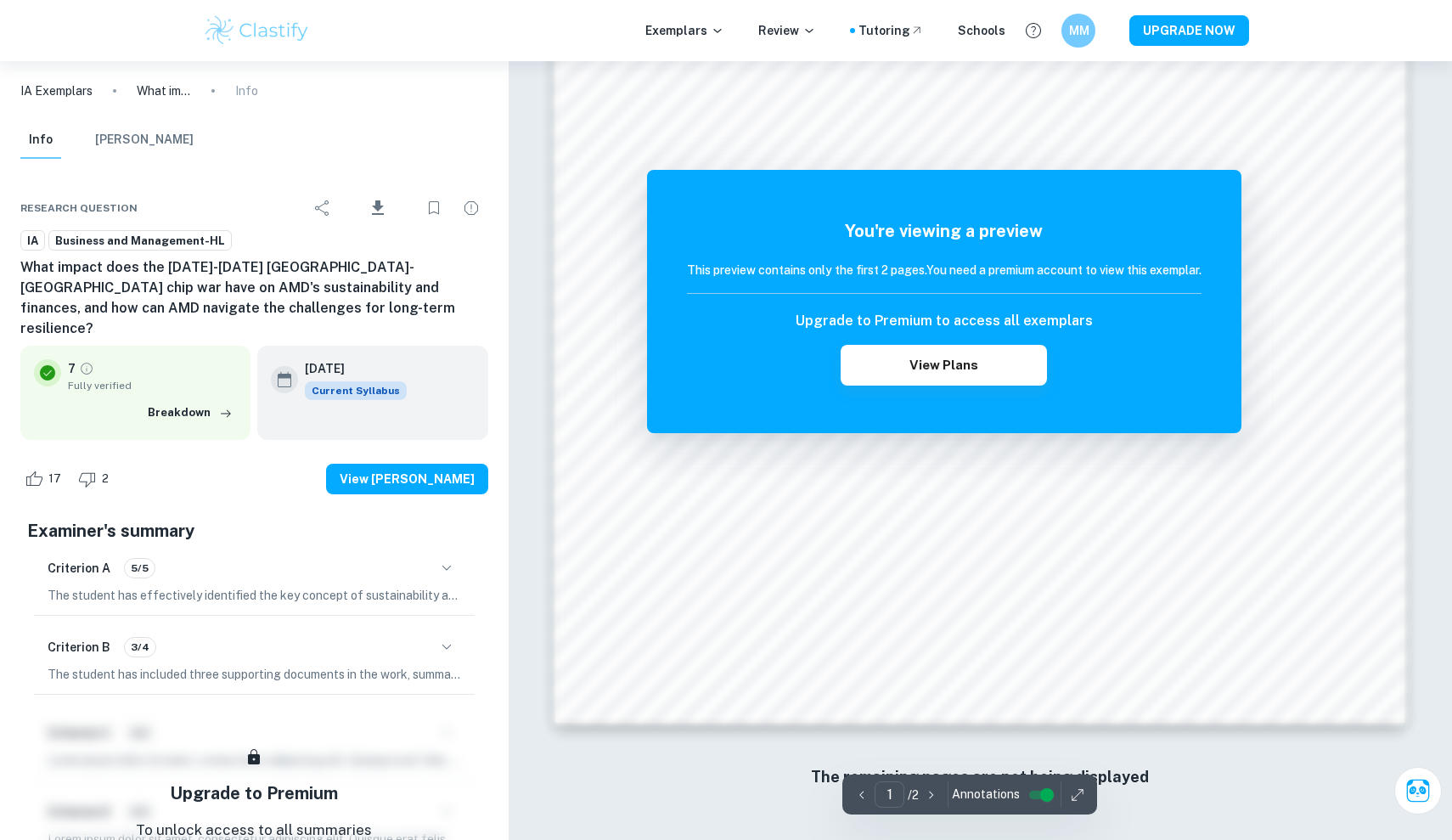
scroll to position [1765, 0]
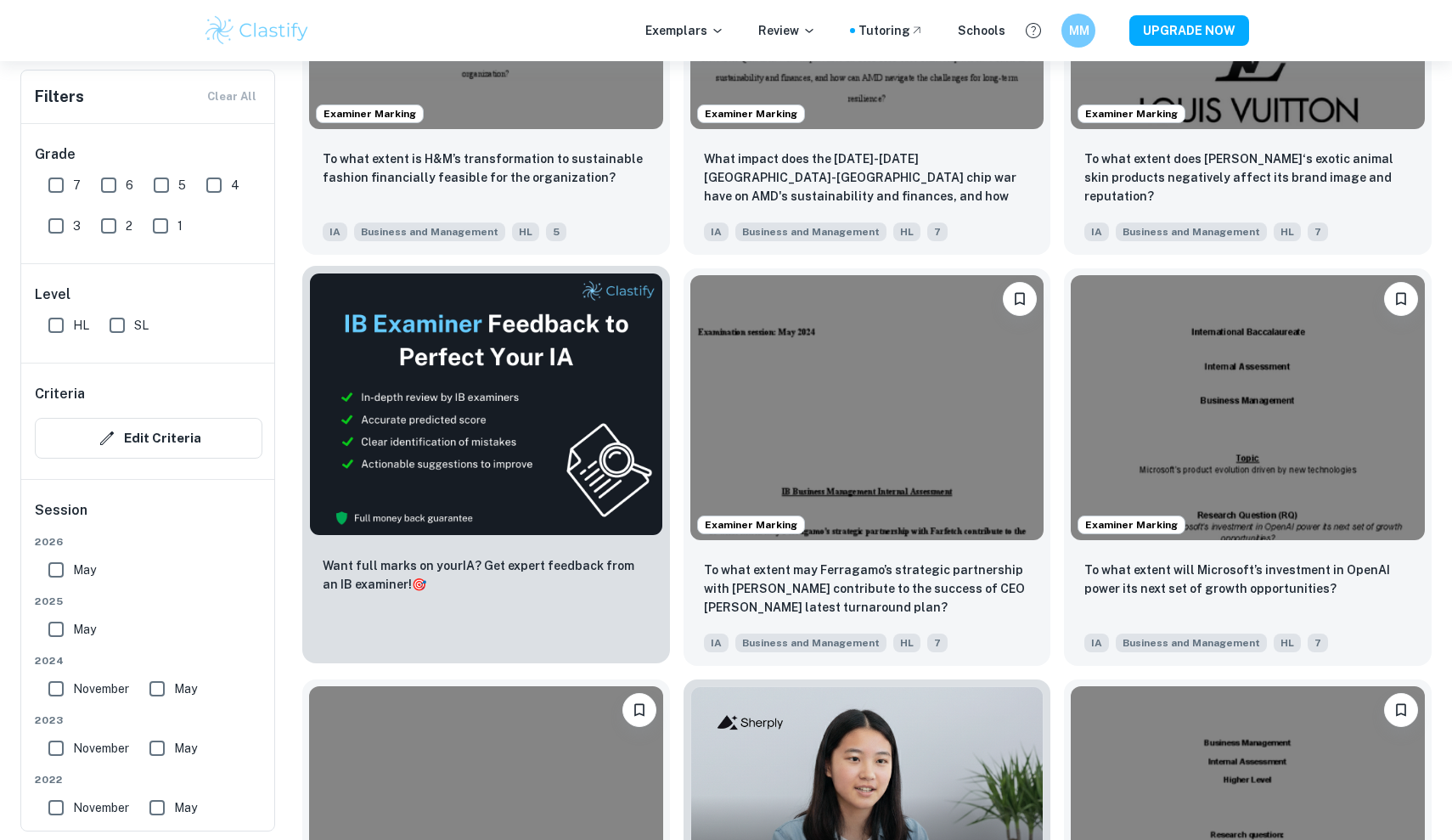
scroll to position [2799, 0]
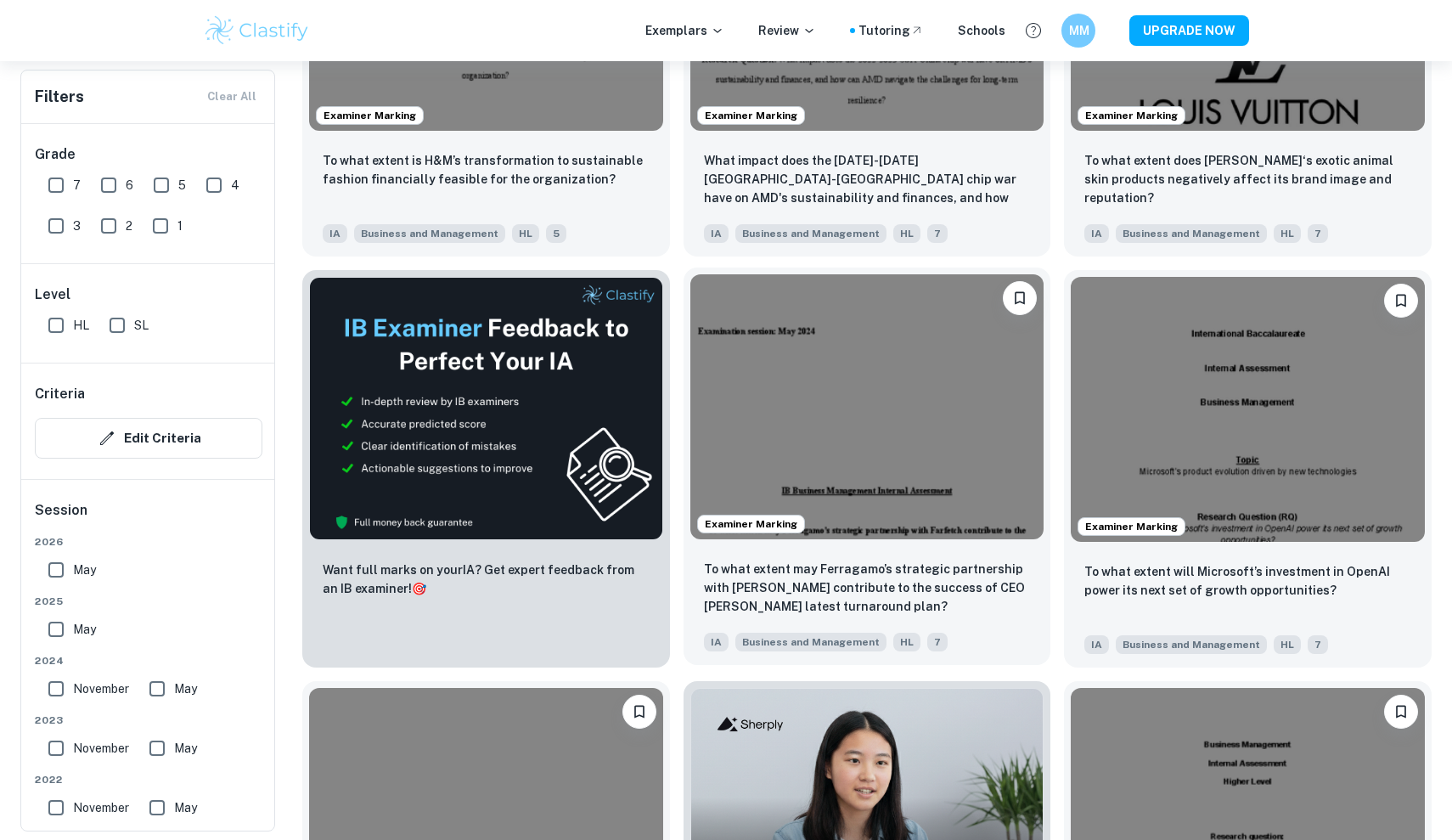
click at [860, 418] on img at bounding box center [867, 407] width 354 height 265
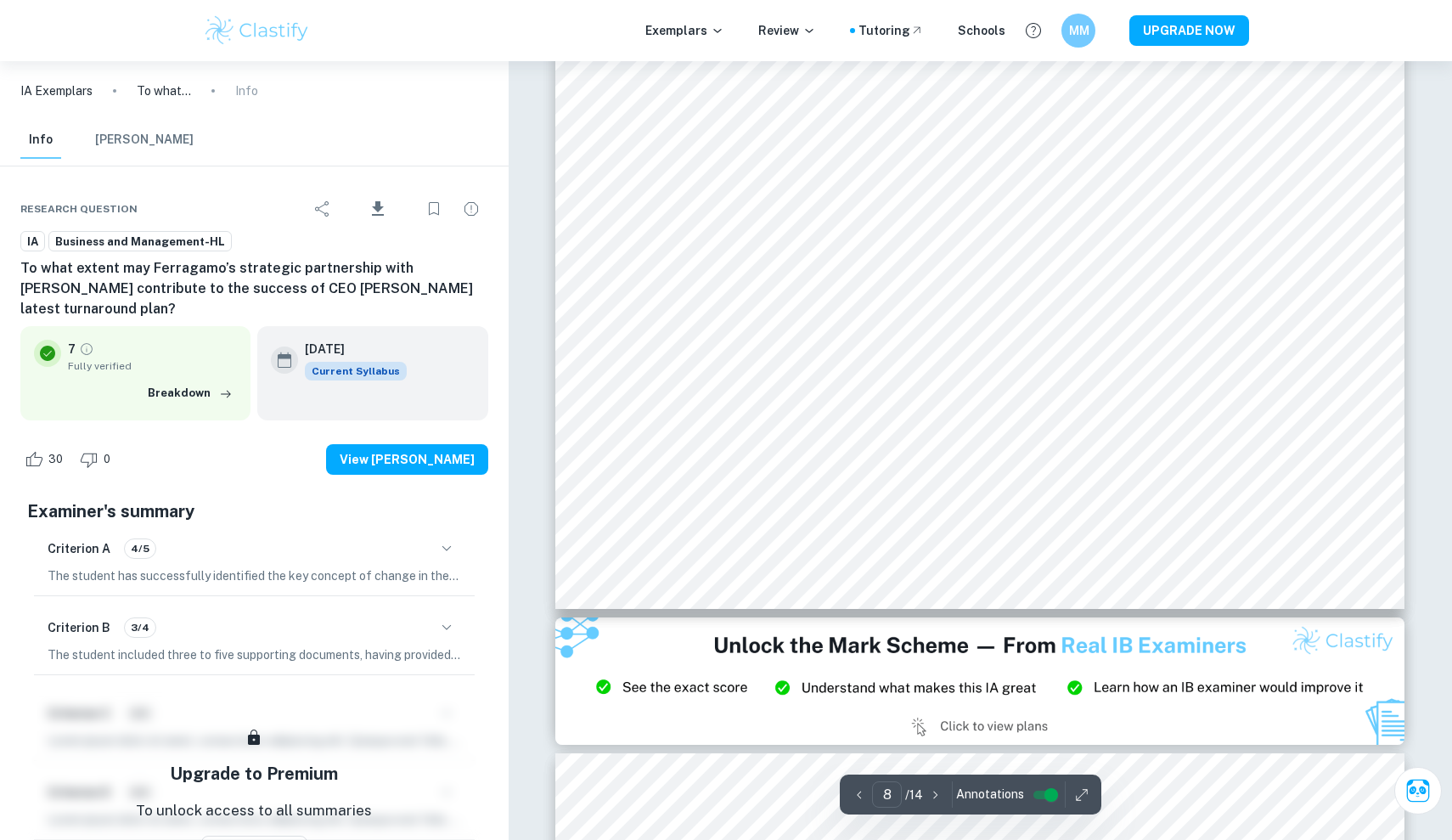
scroll to position [8205, 1]
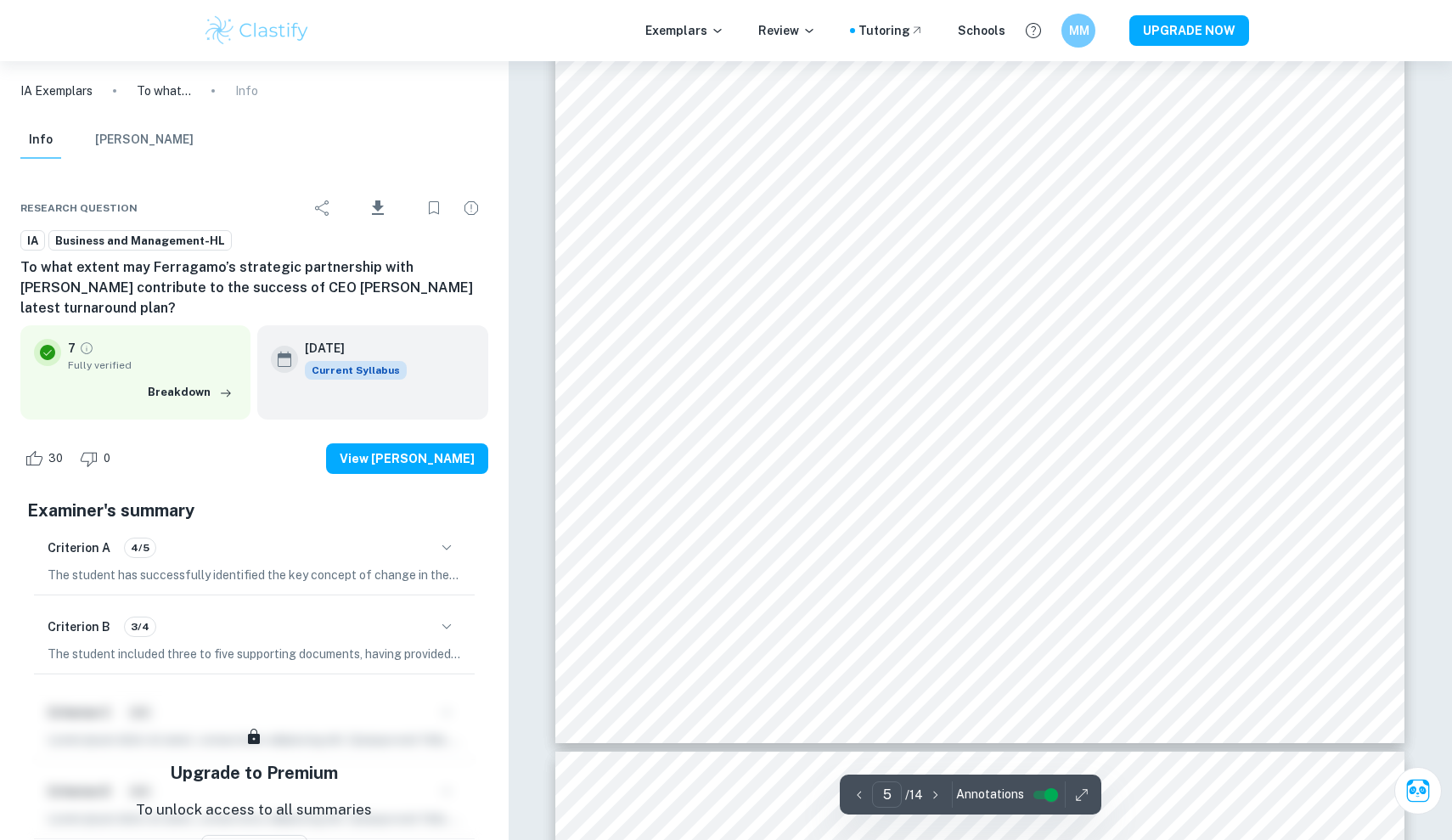
type input "6"
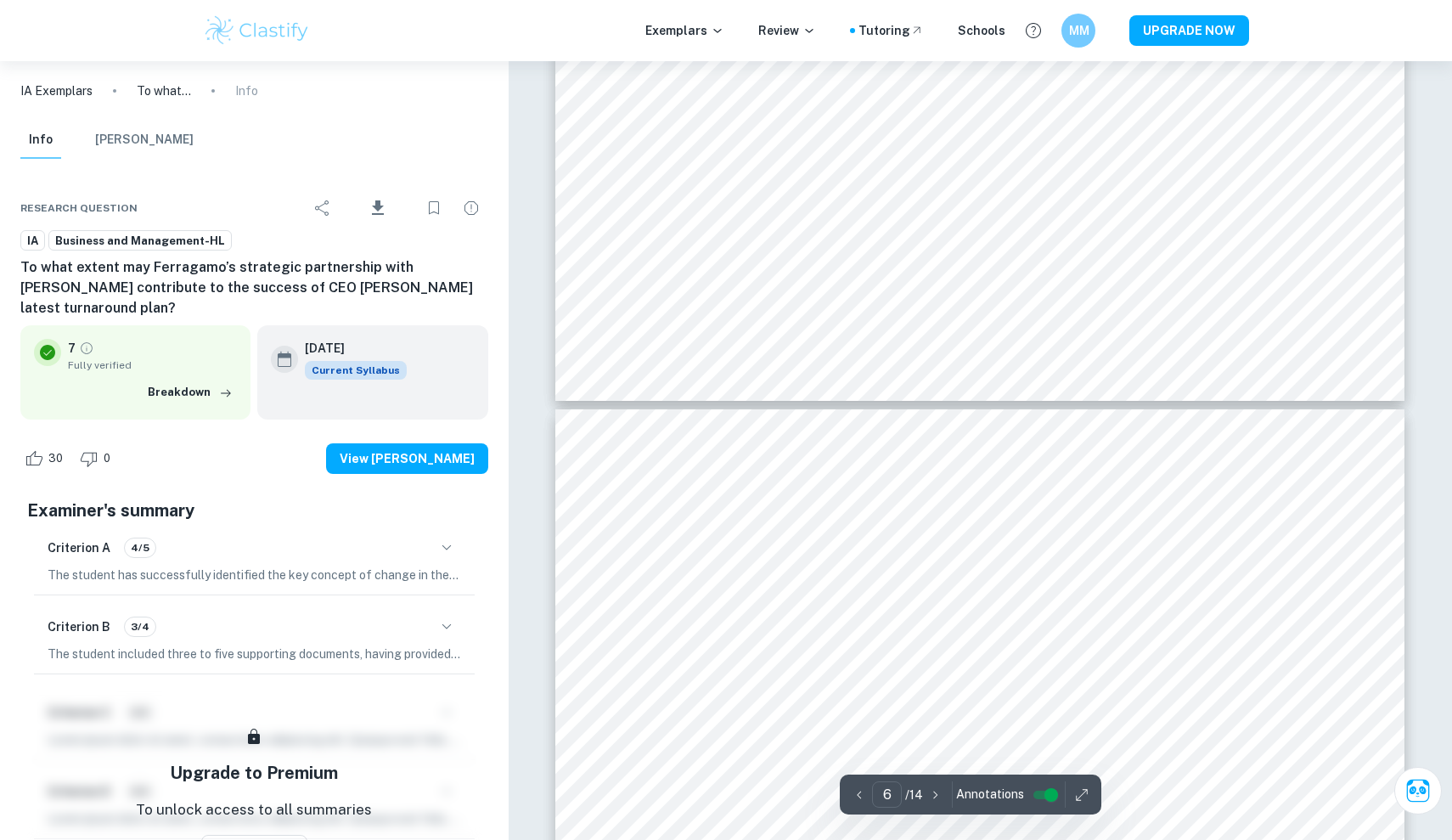
scroll to position [5931, 0]
